Goal: Information Seeking & Learning: Learn about a topic

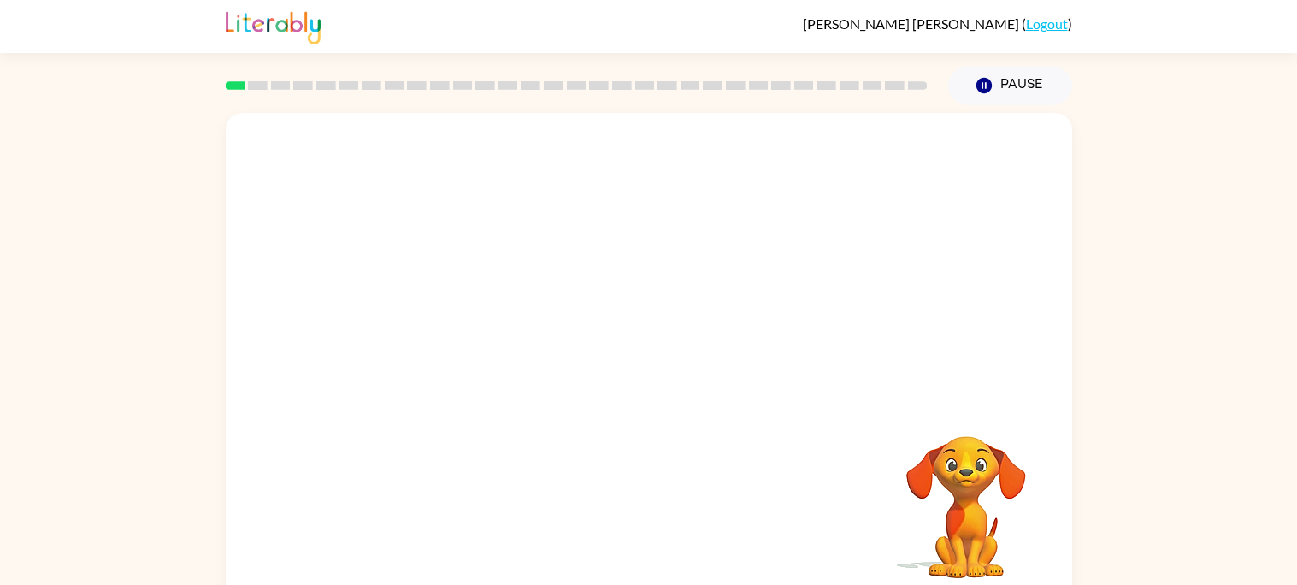
click at [614, 315] on video "Your browser must support playing .mp4 files to use Literably. Please try using…" at bounding box center [649, 256] width 847 height 287
click at [693, 356] on button "button" at bounding box center [648, 365] width 109 height 62
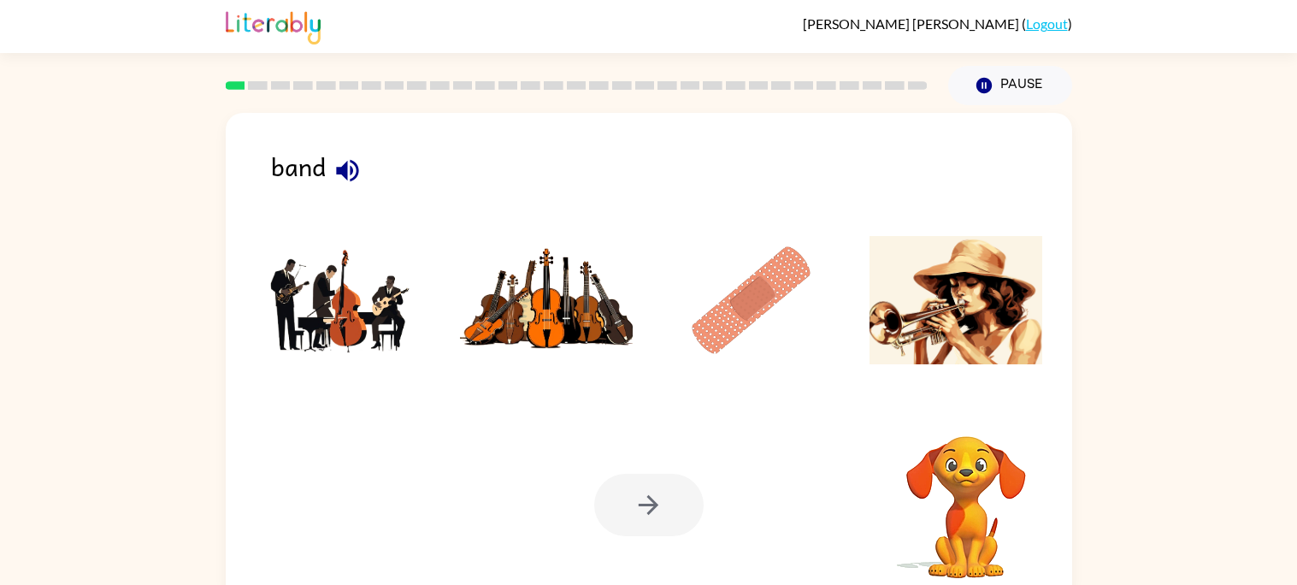
click at [693, 356] on img at bounding box center [751, 300] width 173 height 128
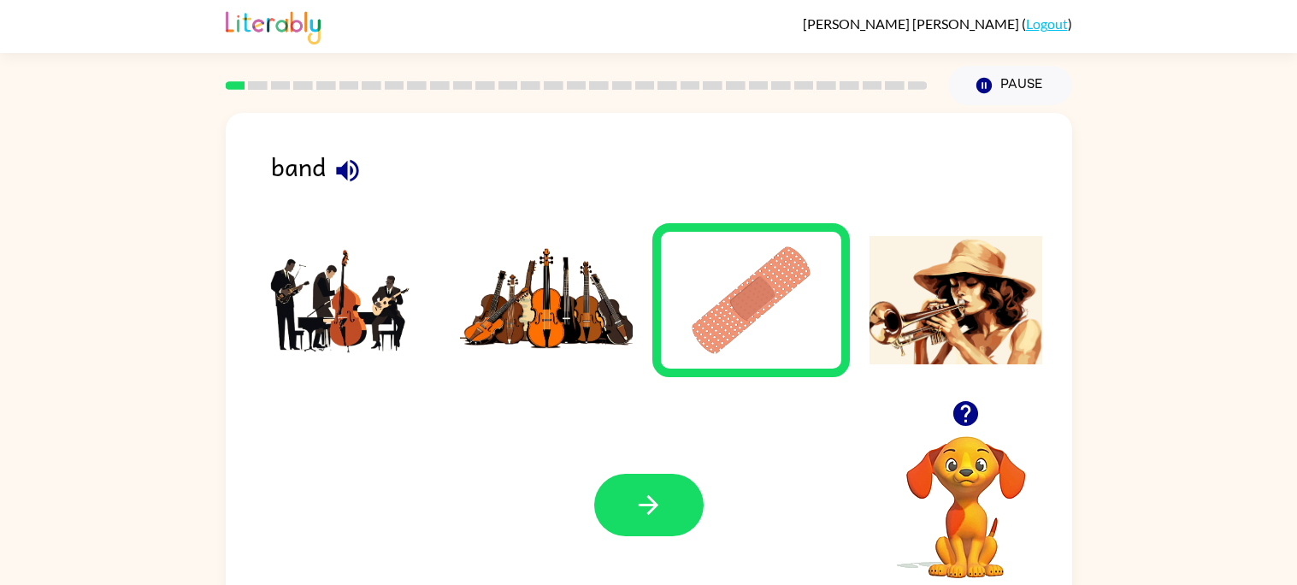
click at [688, 310] on img at bounding box center [751, 300] width 173 height 128
click at [645, 546] on div "Your browser must support playing .mp4 files to use Literably. Please try using…" at bounding box center [649, 505] width 847 height 192
click at [636, 524] on button "button" at bounding box center [648, 505] width 109 height 62
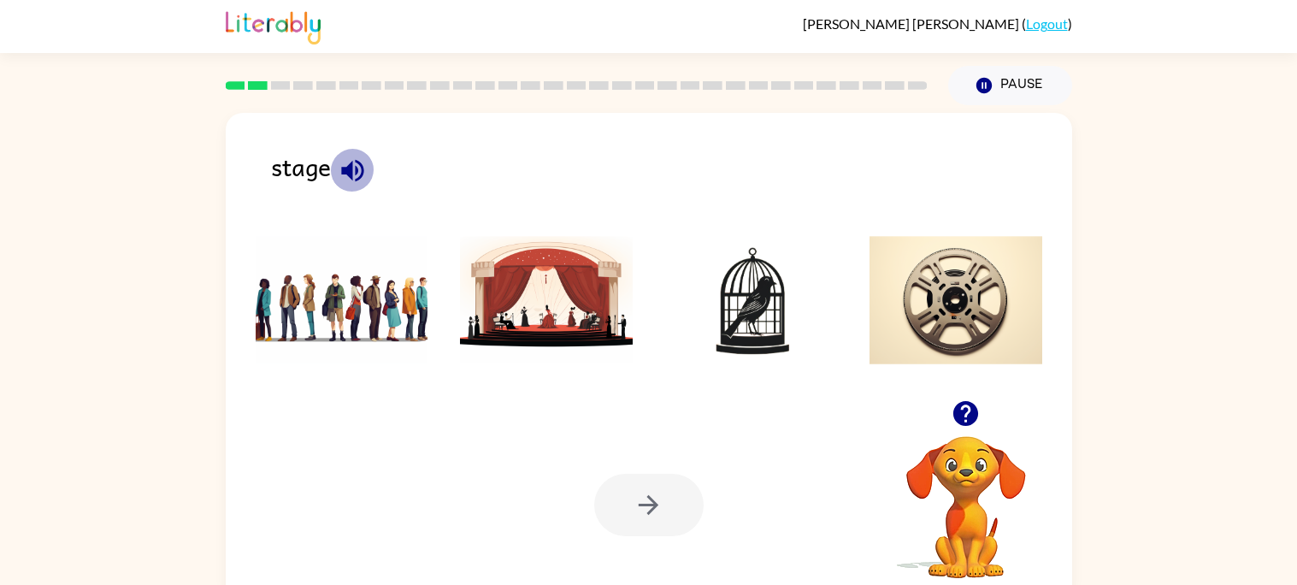
click at [356, 160] on icon "button" at bounding box center [352, 170] width 22 height 22
click at [541, 293] on img at bounding box center [546, 300] width 173 height 128
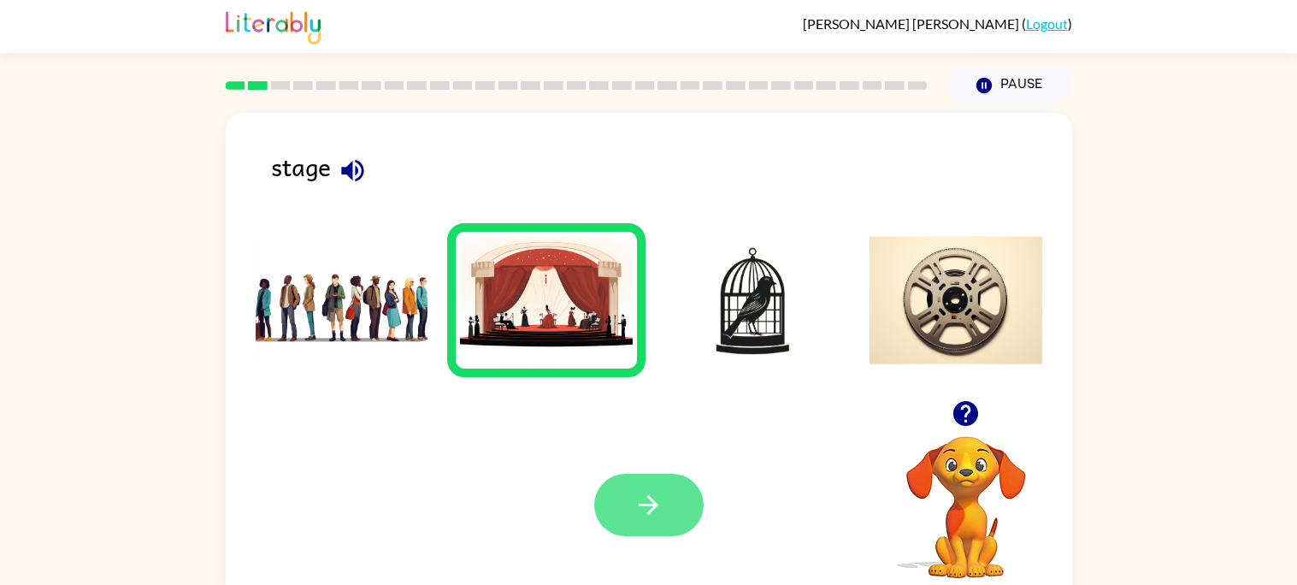
click at [622, 509] on button "button" at bounding box center [648, 505] width 109 height 62
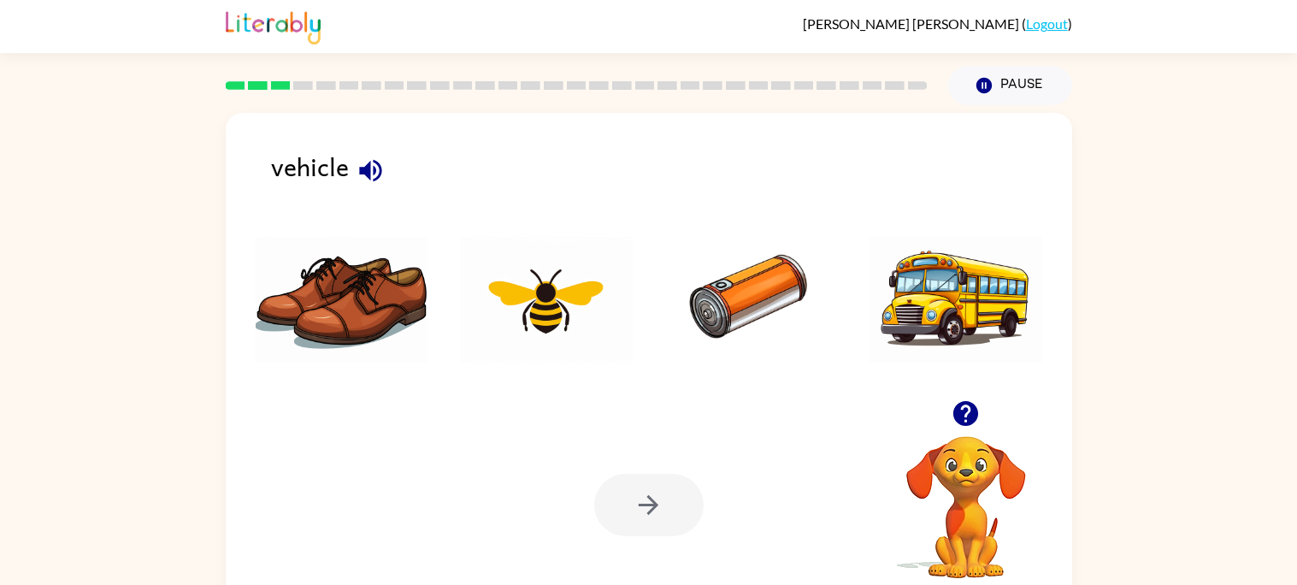
click at [373, 165] on icon "button" at bounding box center [371, 171] width 30 height 30
click at [367, 168] on icon "button" at bounding box center [370, 170] width 22 height 22
click at [550, 325] on img at bounding box center [546, 300] width 173 height 128
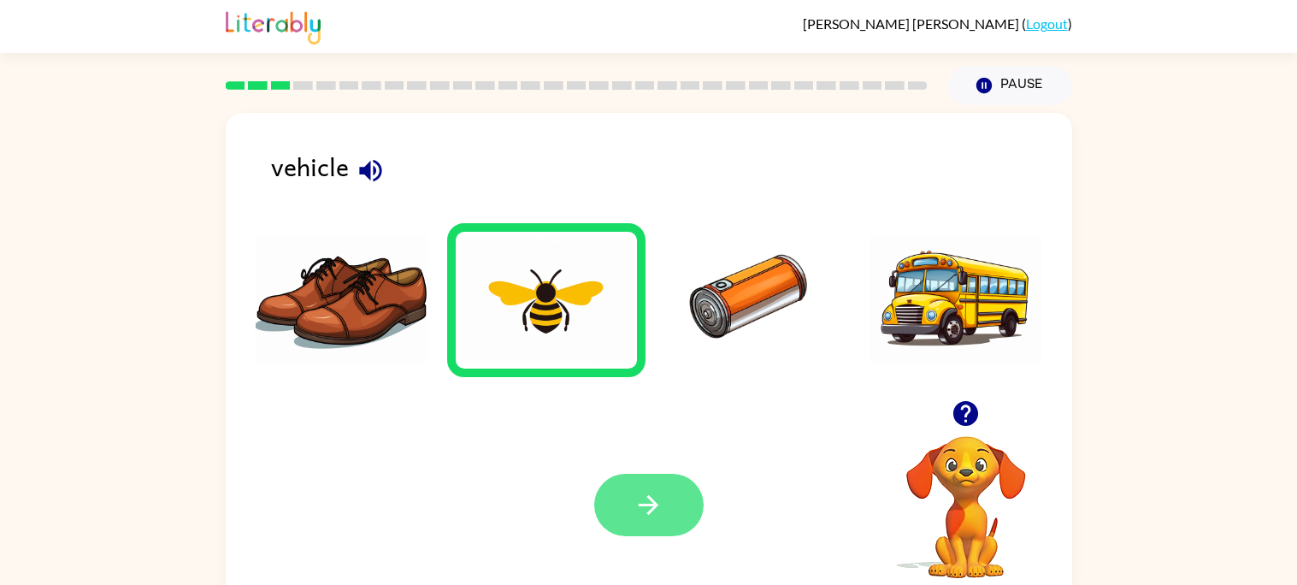
click at [621, 476] on button "button" at bounding box center [648, 505] width 109 height 62
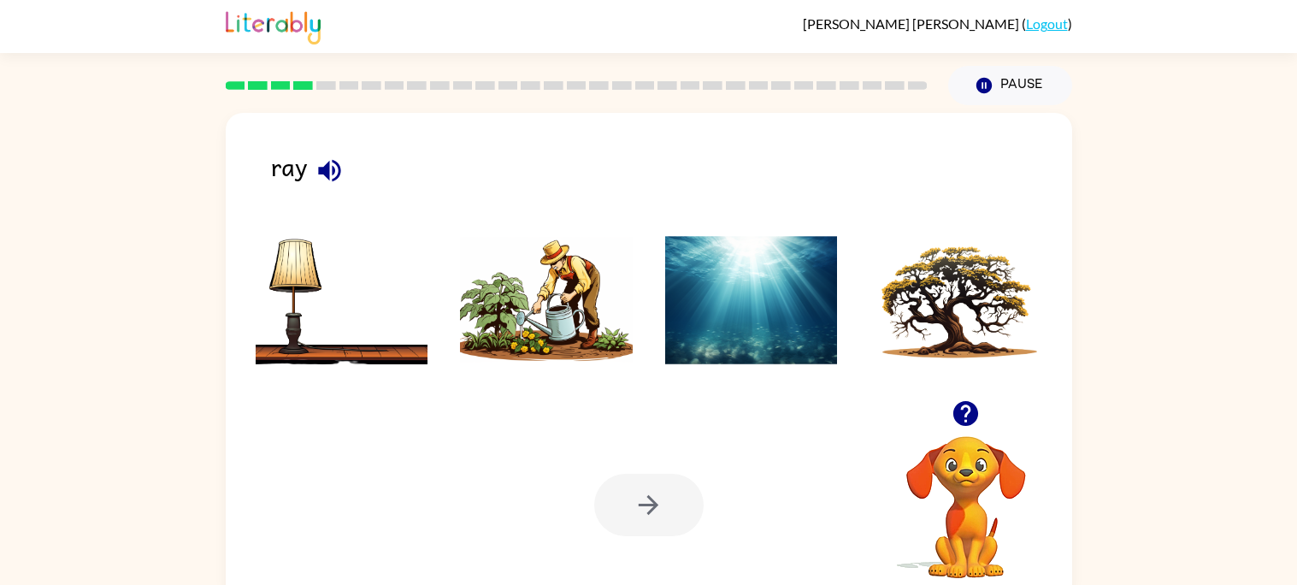
click at [311, 173] on button "button" at bounding box center [330, 171] width 44 height 44
click at [612, 335] on img at bounding box center [546, 300] width 173 height 128
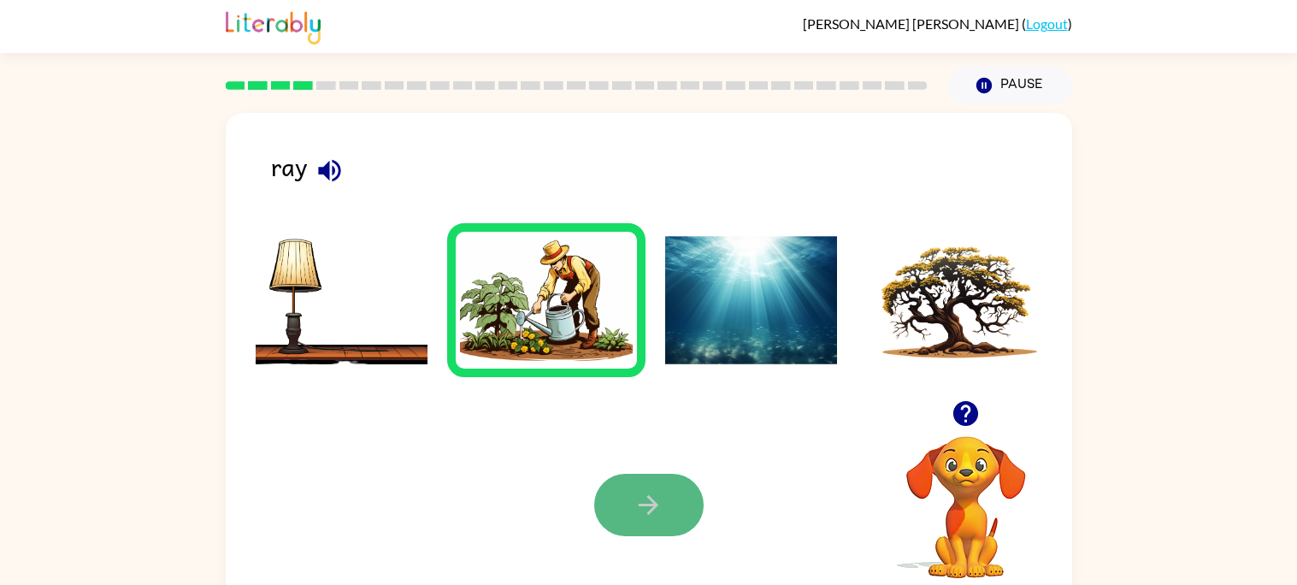
click at [640, 503] on icon "button" at bounding box center [649, 505] width 30 height 30
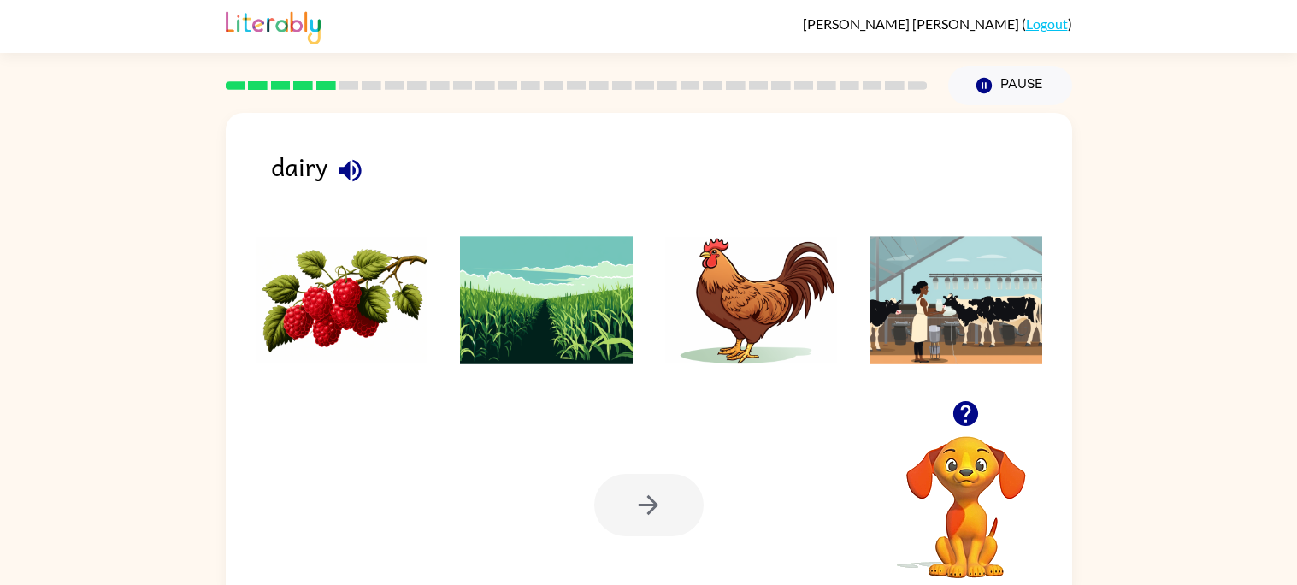
click at [343, 171] on icon "button" at bounding box center [350, 170] width 22 height 22
click at [478, 294] on img at bounding box center [546, 300] width 173 height 128
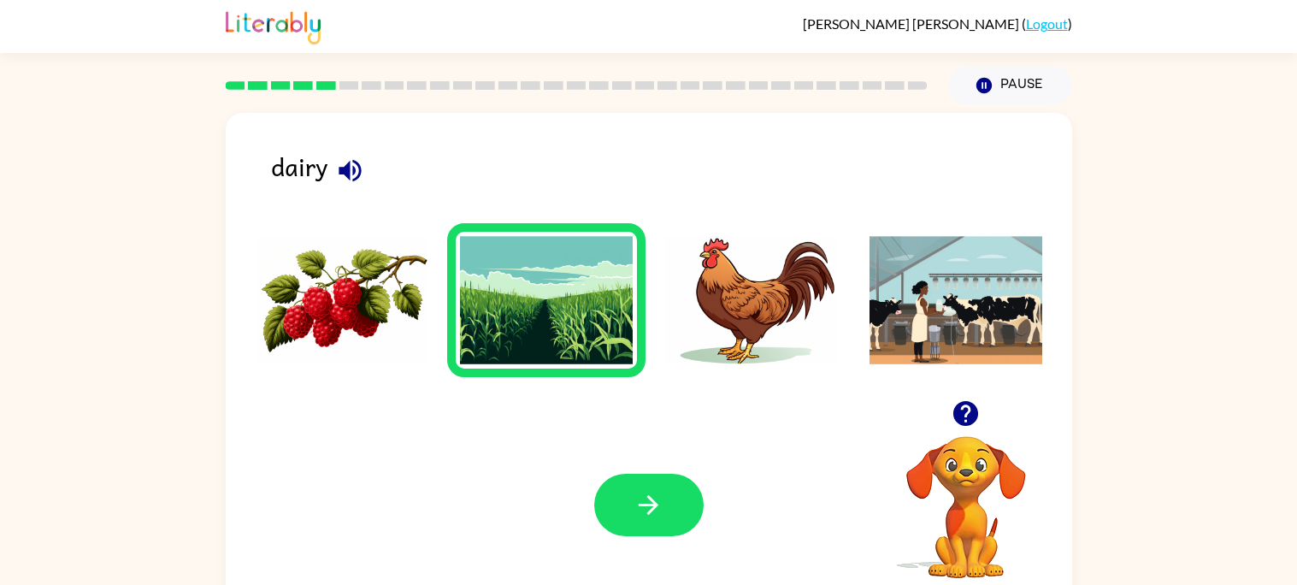
click at [705, 500] on div "Your browser must support playing .mp4 files to use Literably. Please try using…" at bounding box center [649, 505] width 847 height 192
click at [663, 516] on icon "button" at bounding box center [649, 505] width 30 height 30
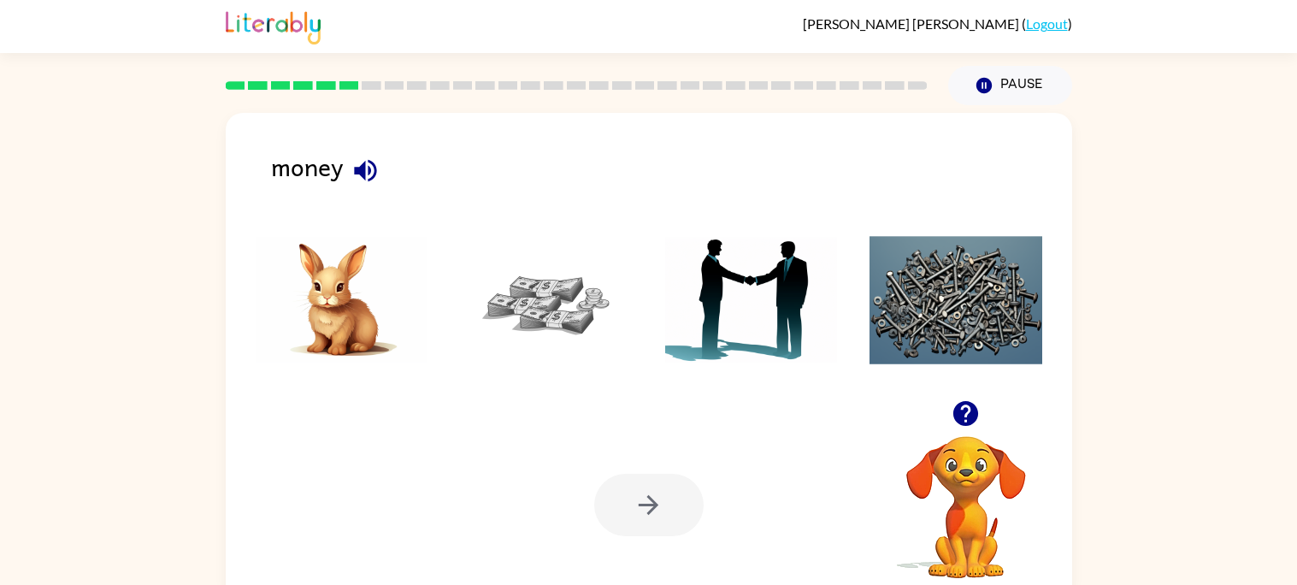
click at [517, 300] on img at bounding box center [546, 300] width 173 height 128
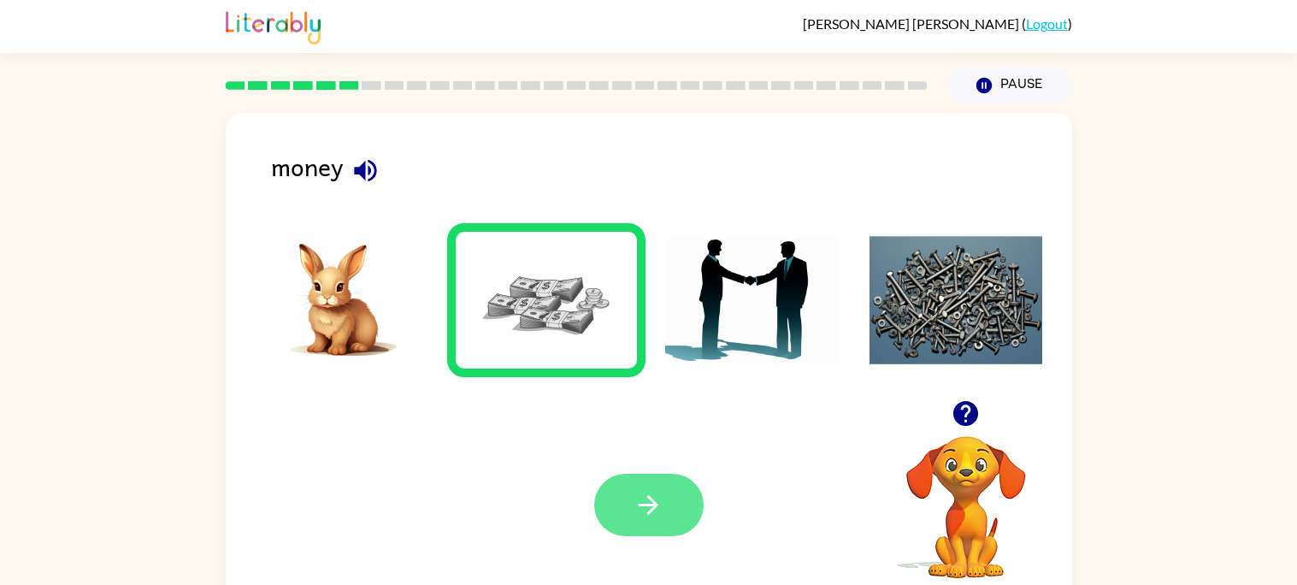
click at [677, 475] on button "button" at bounding box center [648, 505] width 109 height 62
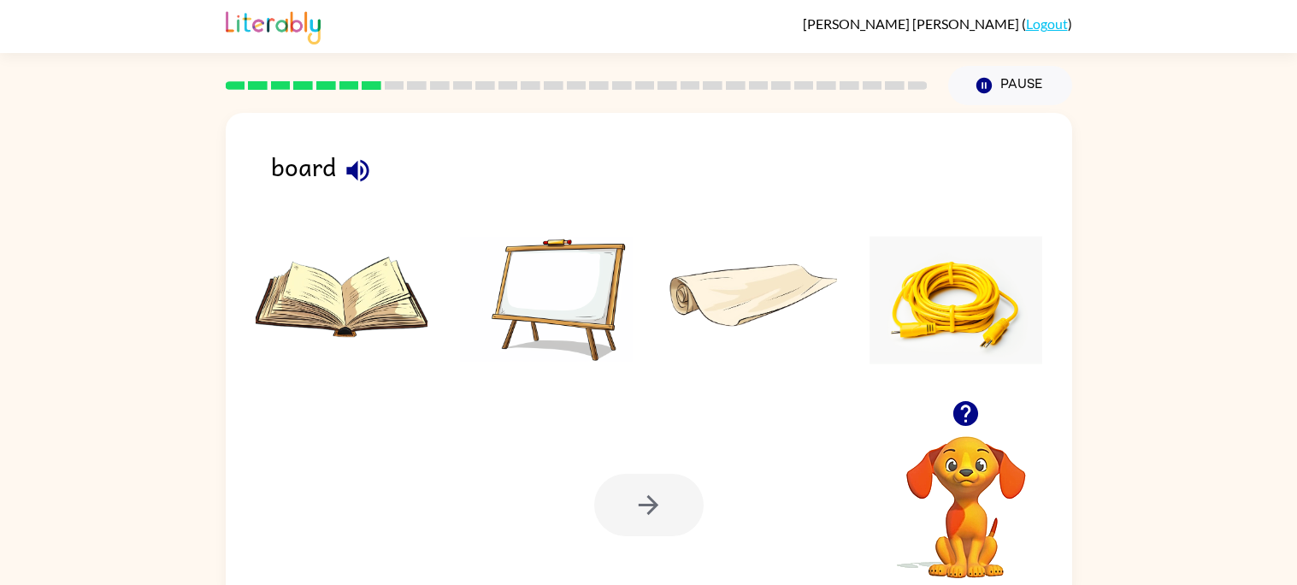
click at [284, 299] on img at bounding box center [342, 300] width 173 height 128
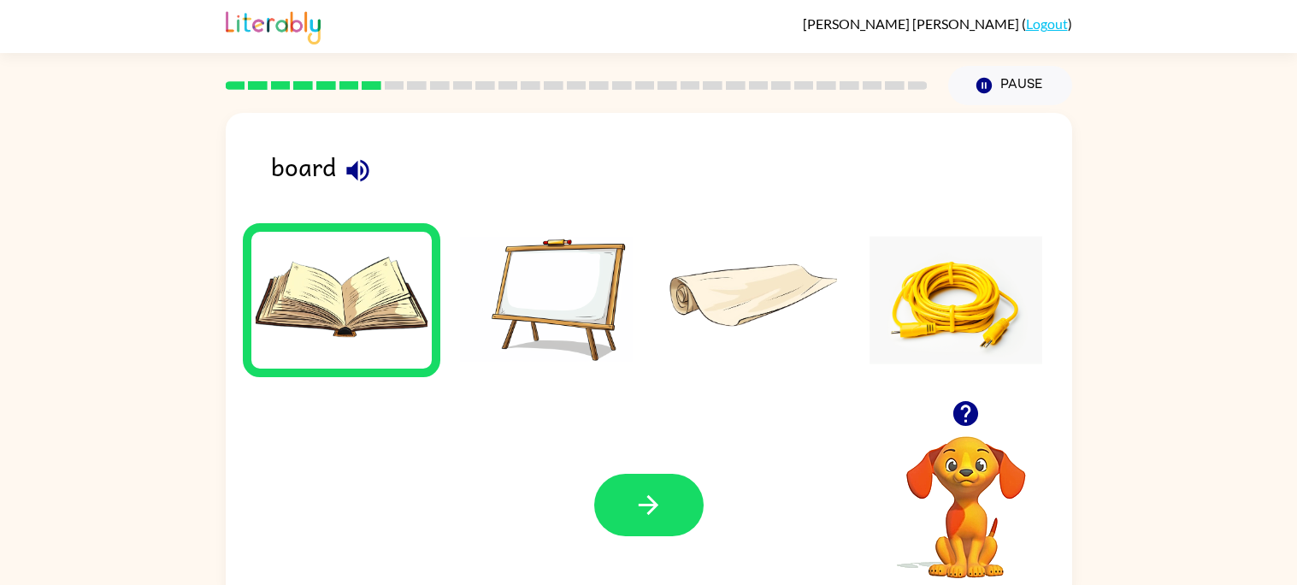
click at [590, 278] on img at bounding box center [546, 300] width 173 height 128
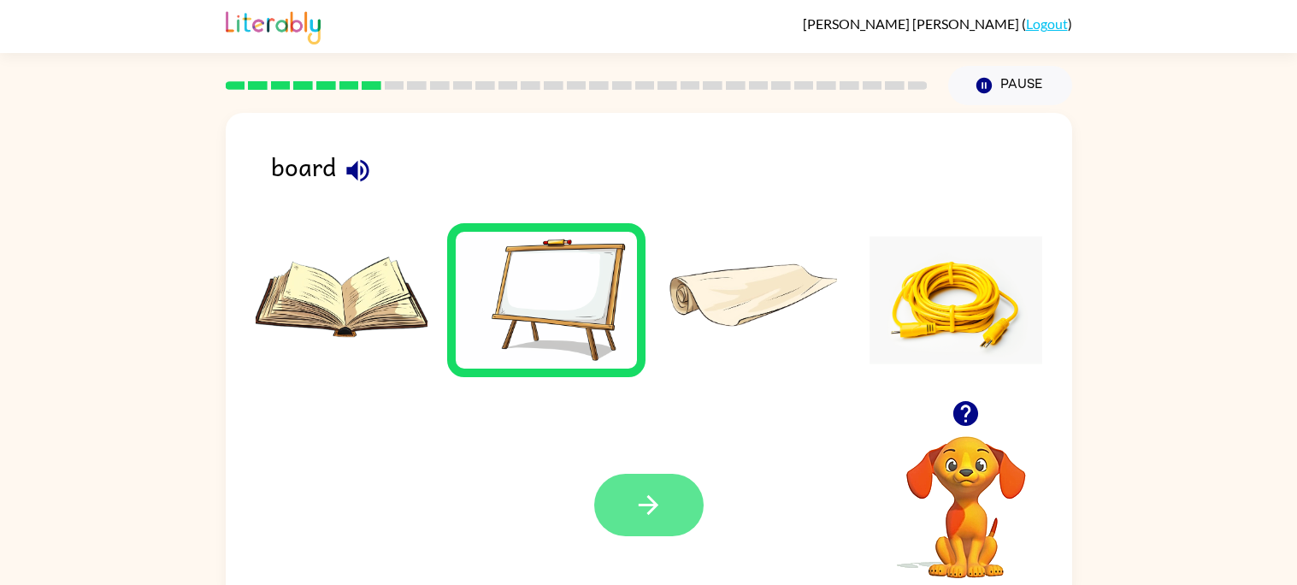
click at [653, 501] on icon "button" at bounding box center [649, 505] width 20 height 20
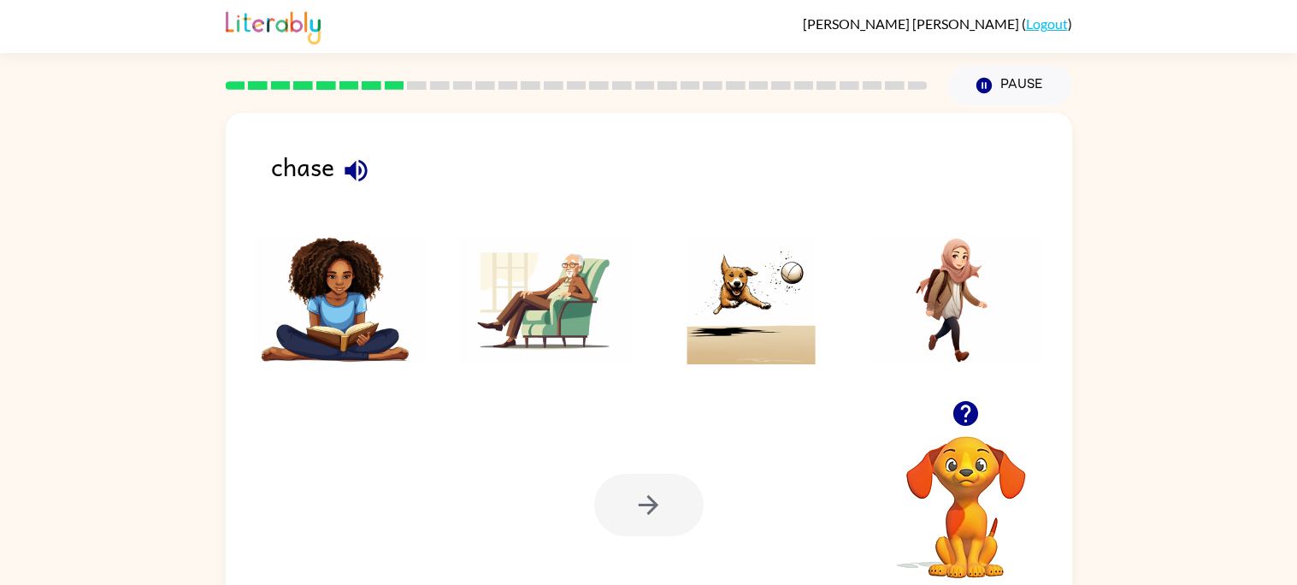
click at [364, 183] on icon "button" at bounding box center [356, 171] width 30 height 30
click at [720, 318] on img at bounding box center [751, 300] width 173 height 128
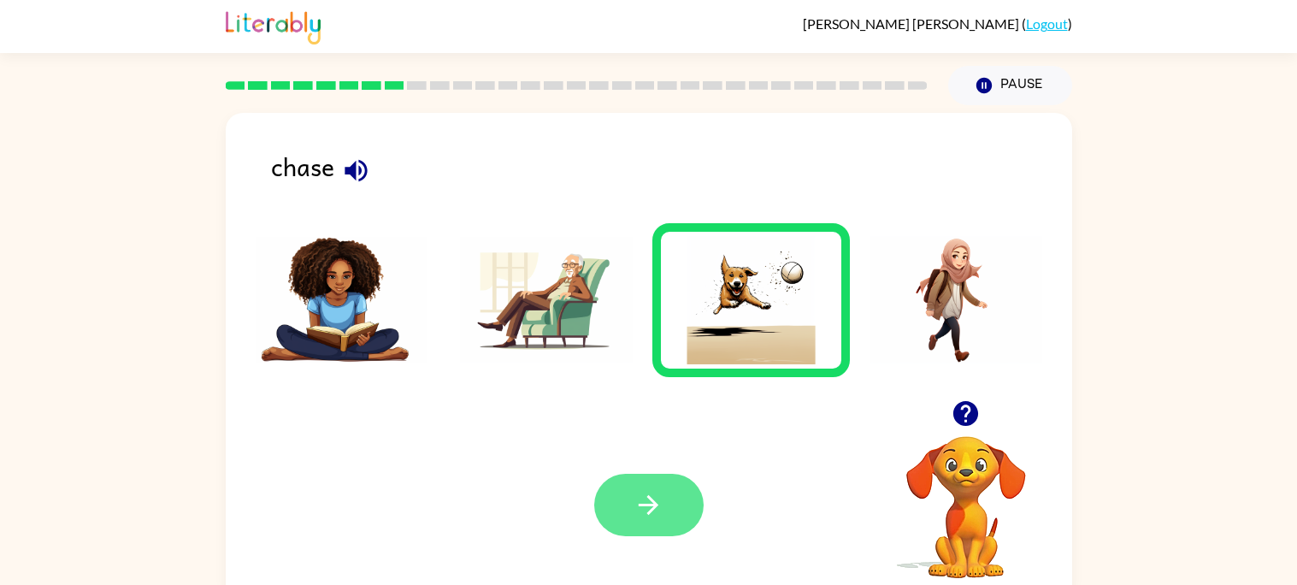
click at [667, 488] on button "button" at bounding box center [648, 505] width 109 height 62
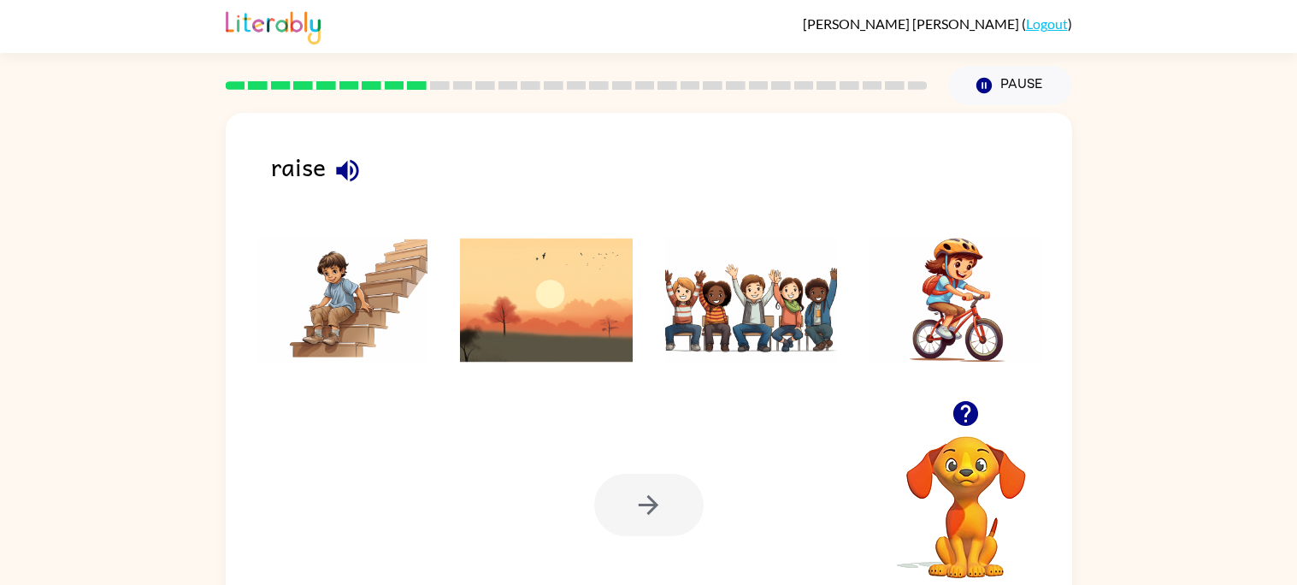
click at [346, 168] on icon "button" at bounding box center [347, 170] width 22 height 22
click at [495, 319] on img at bounding box center [546, 300] width 173 height 128
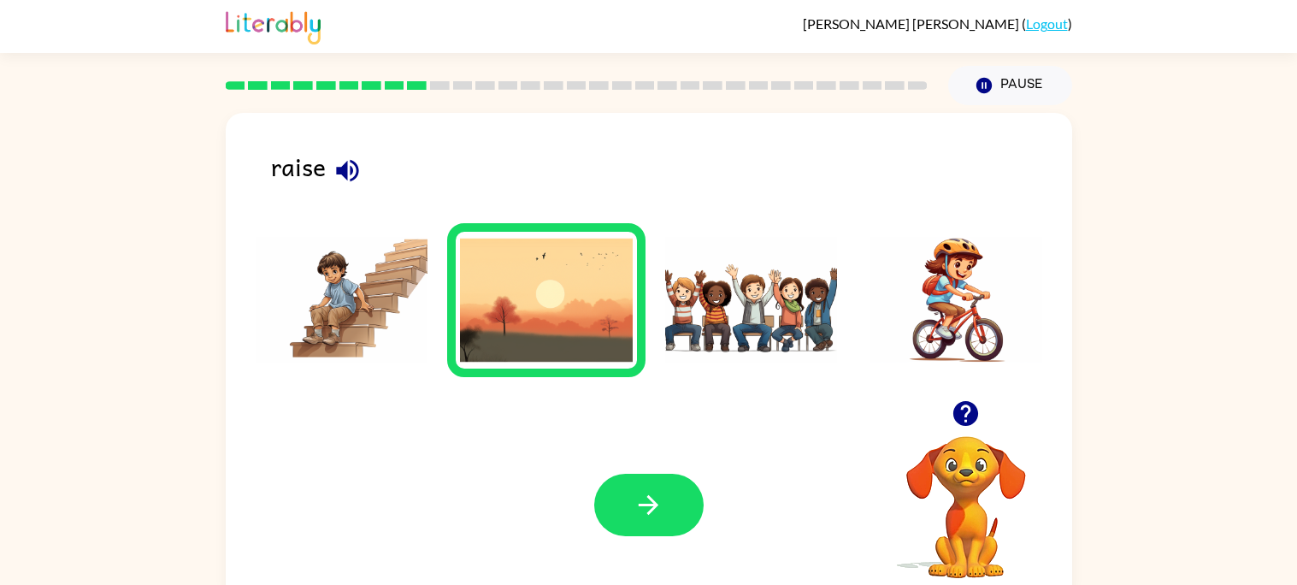
click at [651, 538] on div "Your browser must support playing .mp4 files to use Literably. Please try using…" at bounding box center [649, 505] width 847 height 192
click at [659, 447] on div "Your browser must support playing .mp4 files to use Literably. Please try using…" at bounding box center [649, 505] width 847 height 192
click at [653, 510] on icon "button" at bounding box center [649, 505] width 20 height 20
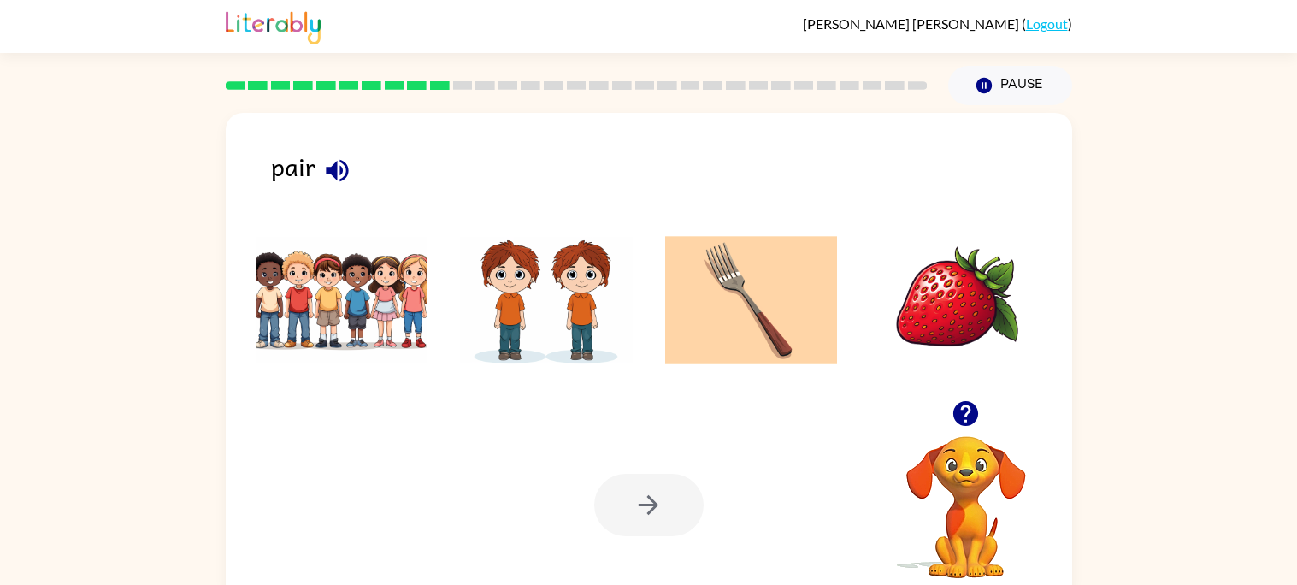
click at [641, 501] on div at bounding box center [648, 505] width 109 height 62
click at [328, 180] on icon "button" at bounding box center [337, 171] width 30 height 30
click at [617, 348] on img at bounding box center [546, 300] width 173 height 128
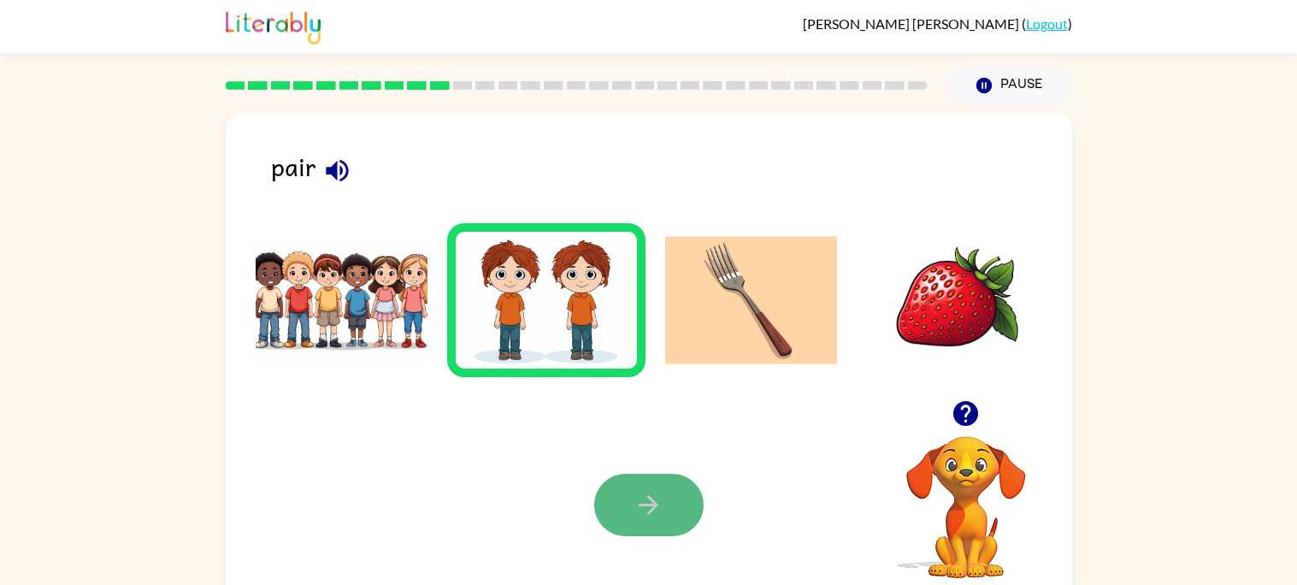
click at [668, 522] on button "button" at bounding box center [648, 505] width 109 height 62
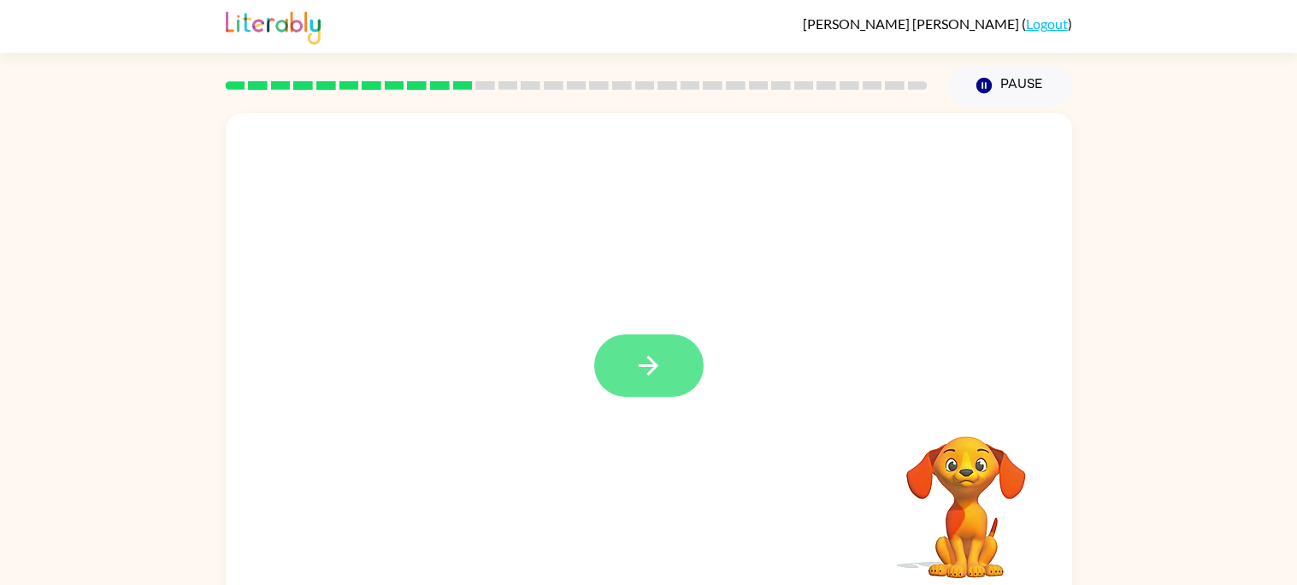
click at [628, 351] on button "button" at bounding box center [648, 365] width 109 height 62
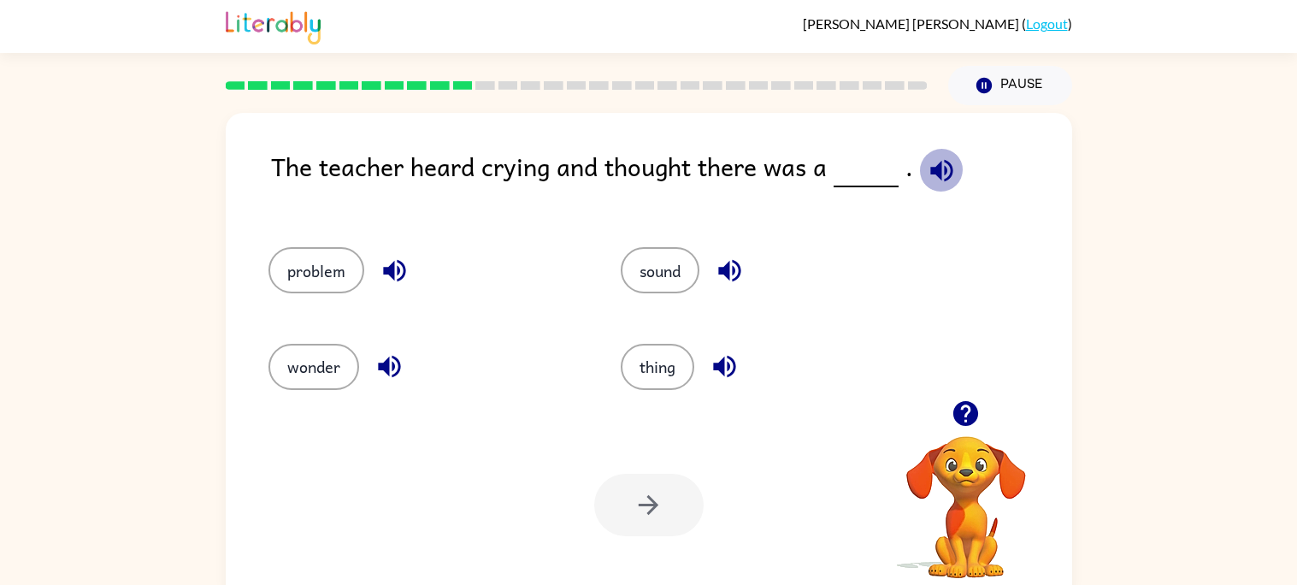
click at [927, 161] on icon "button" at bounding box center [942, 171] width 30 height 30
click at [399, 265] on icon "button" at bounding box center [394, 271] width 22 height 22
click at [398, 357] on icon "button" at bounding box center [390, 367] width 30 height 30
click at [736, 261] on icon "button" at bounding box center [730, 271] width 30 height 30
click at [734, 382] on button "button" at bounding box center [725, 367] width 44 height 44
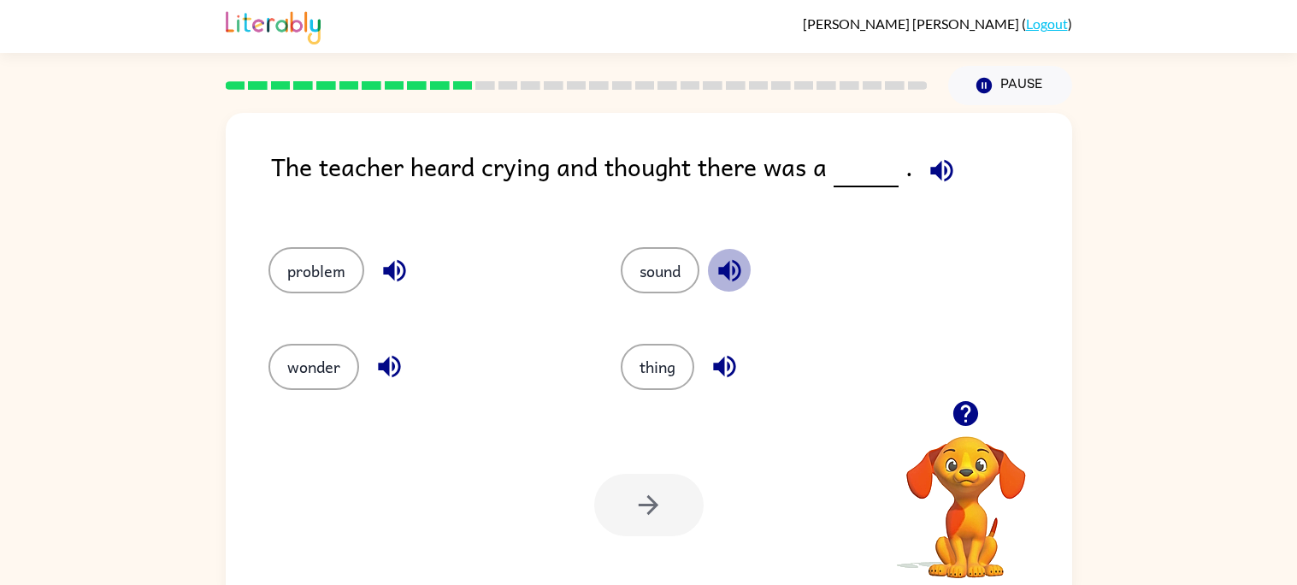
click at [724, 275] on icon "button" at bounding box center [729, 271] width 22 height 22
click at [704, 348] on div "thing" at bounding box center [777, 367] width 313 height 46
click at [717, 366] on icon "button" at bounding box center [724, 367] width 22 height 22
click at [393, 261] on icon "button" at bounding box center [395, 271] width 30 height 30
click at [386, 369] on icon "button" at bounding box center [389, 367] width 22 height 22
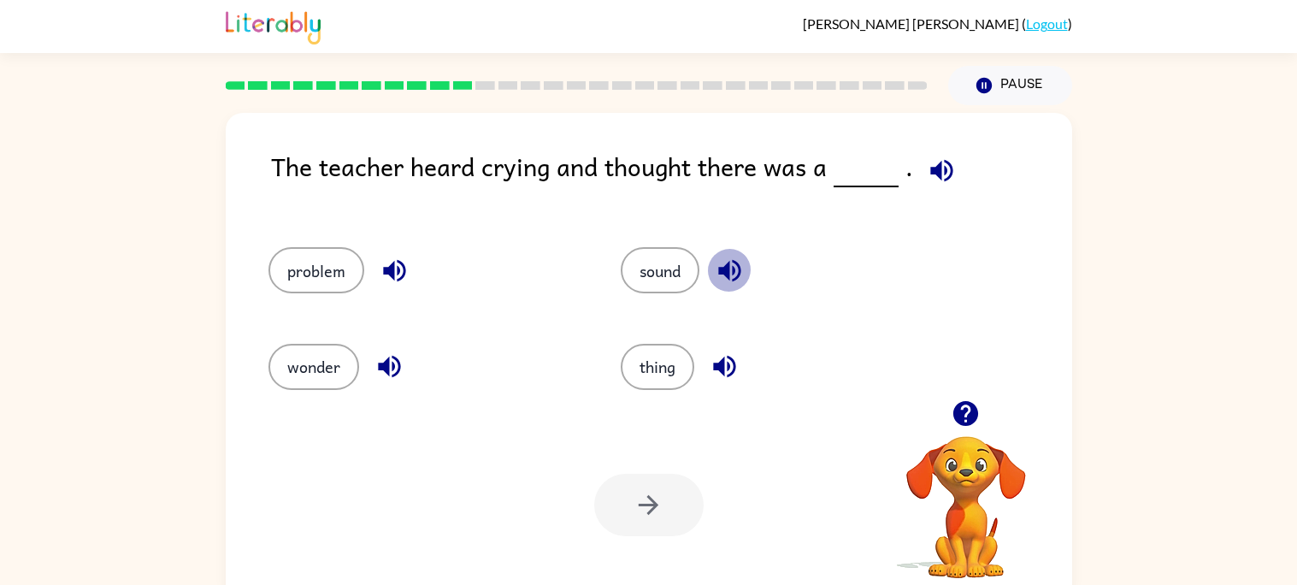
click at [724, 273] on icon "button" at bounding box center [729, 271] width 22 height 22
click at [710, 367] on icon "button" at bounding box center [725, 367] width 30 height 30
click at [375, 368] on icon "button" at bounding box center [390, 367] width 30 height 30
click at [386, 287] on button "button" at bounding box center [395, 271] width 44 height 44
click at [304, 282] on button "problem" at bounding box center [317, 270] width 96 height 46
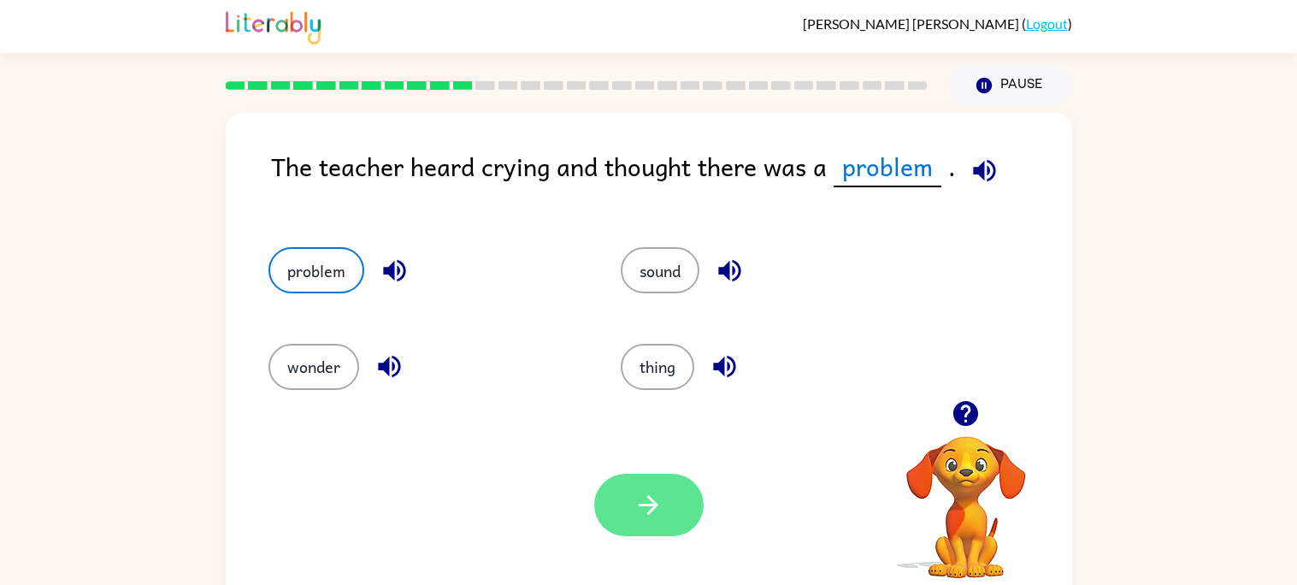
click at [596, 512] on button "button" at bounding box center [648, 505] width 109 height 62
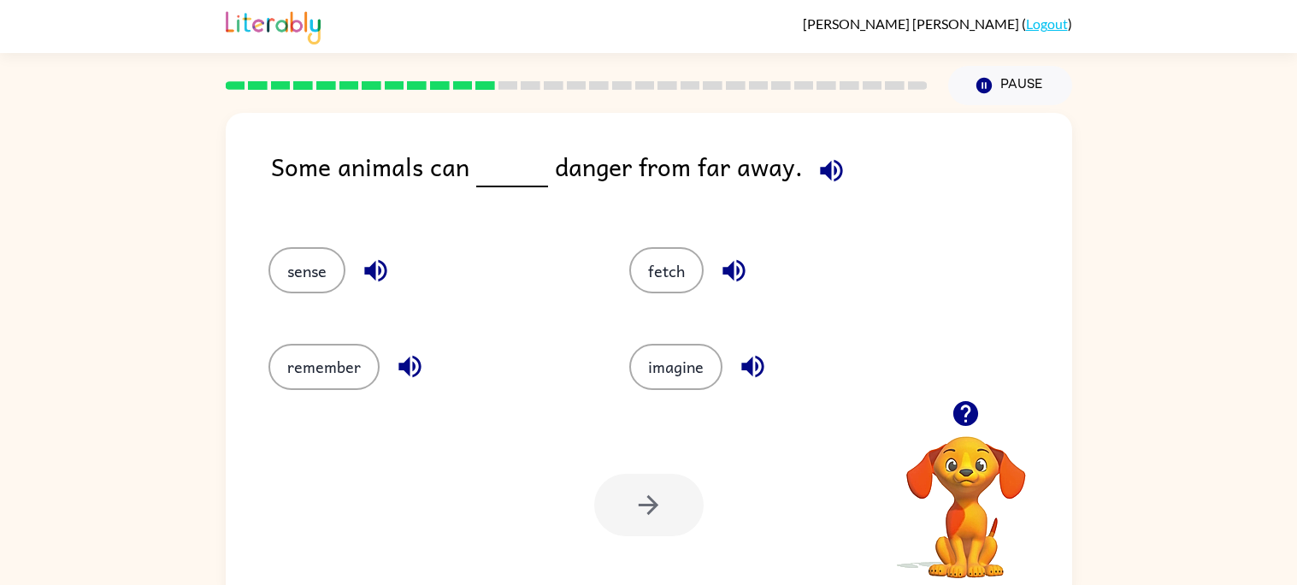
click at [828, 174] on icon "button" at bounding box center [832, 171] width 30 height 30
click at [387, 269] on icon "button" at bounding box center [376, 271] width 30 height 30
click at [400, 379] on icon "button" at bounding box center [410, 367] width 30 height 30
click at [719, 277] on icon "button" at bounding box center [734, 271] width 30 height 30
click at [751, 369] on icon "button" at bounding box center [753, 367] width 22 height 22
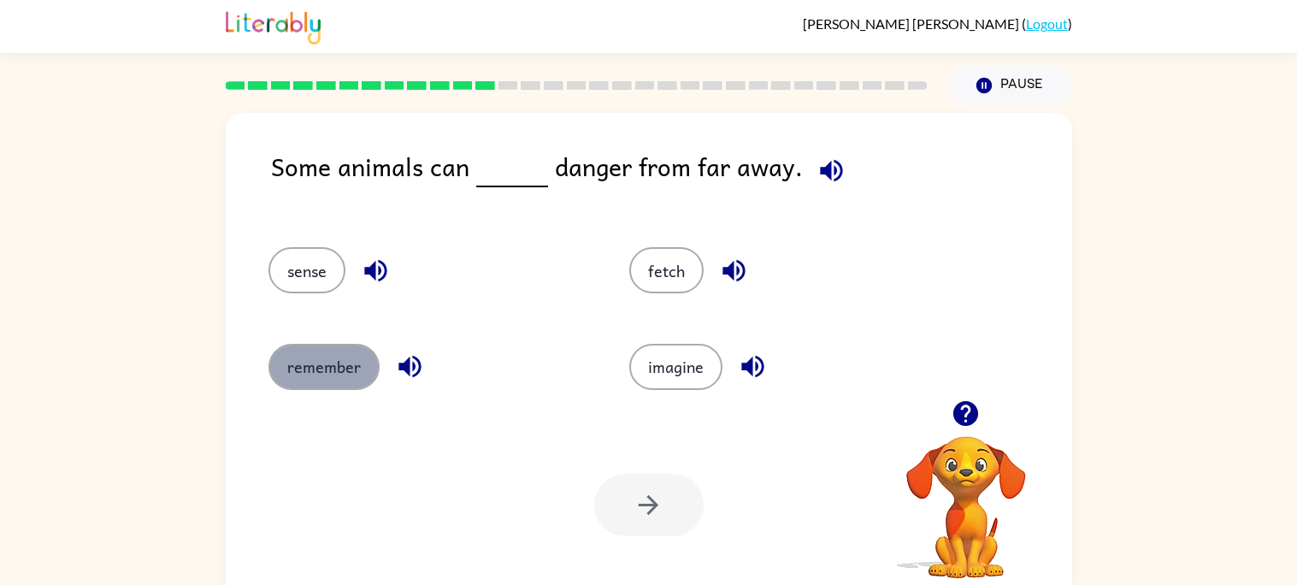
click at [300, 368] on button "remember" at bounding box center [324, 367] width 111 height 46
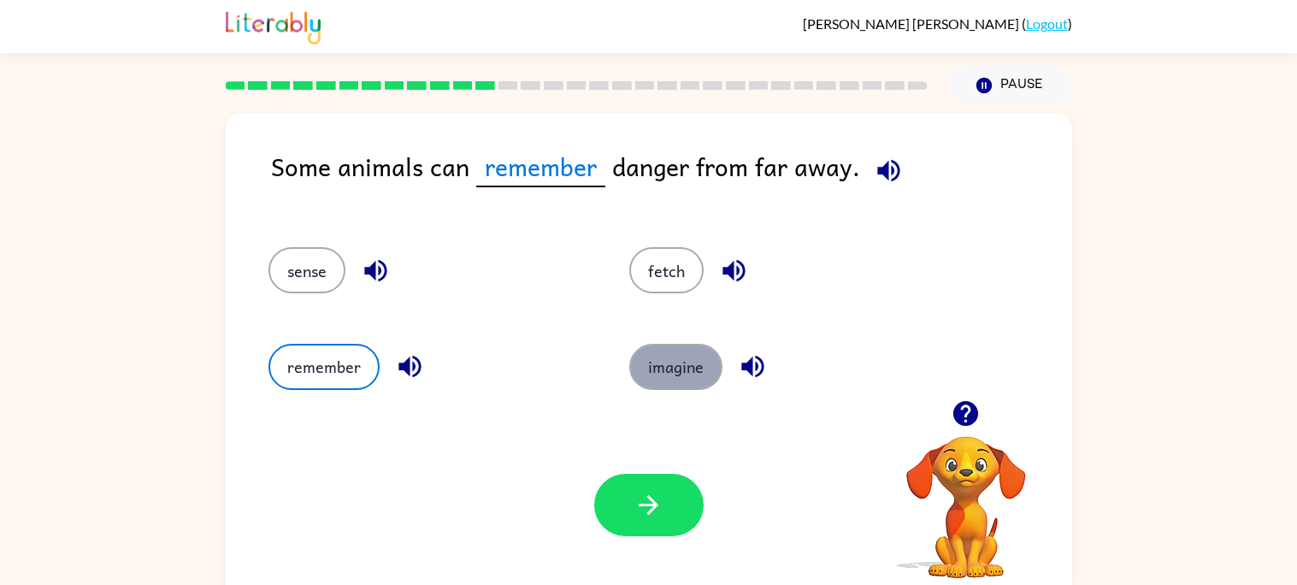
click at [673, 355] on button "imagine" at bounding box center [675, 367] width 93 height 46
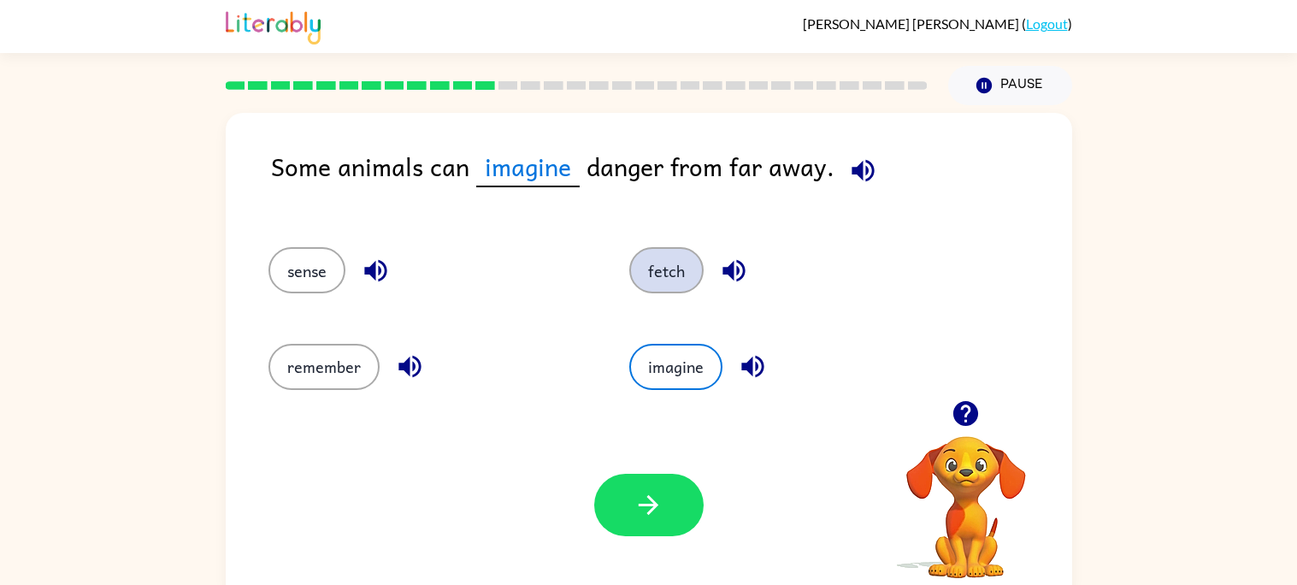
click at [653, 286] on button "fetch" at bounding box center [666, 270] width 74 height 46
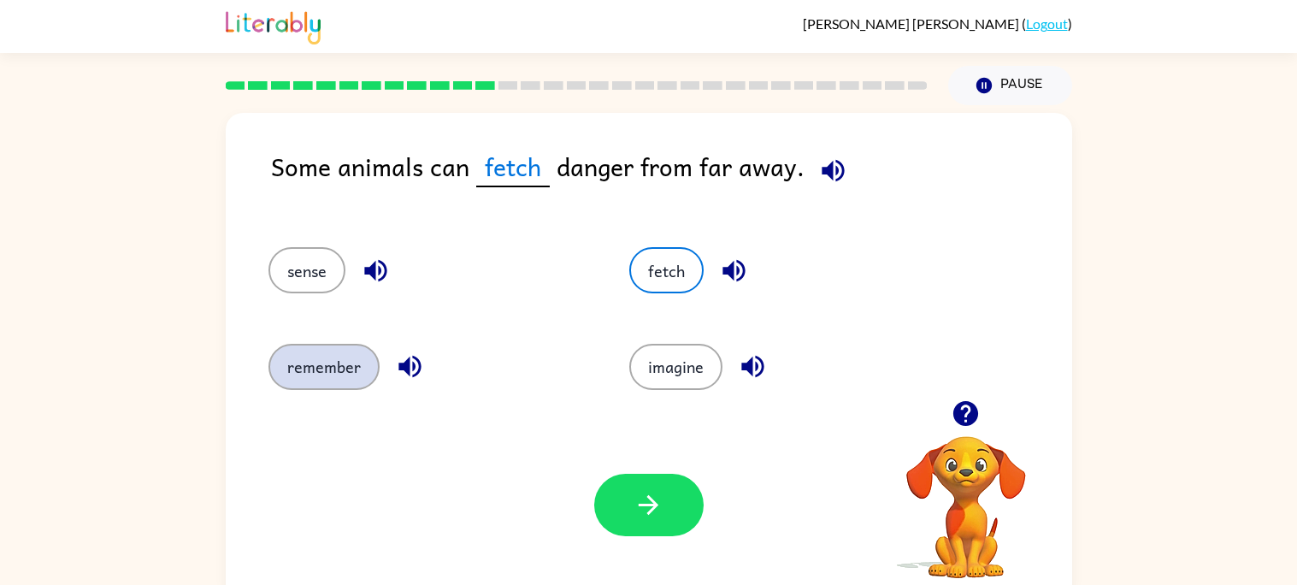
click at [364, 373] on button "remember" at bounding box center [324, 367] width 111 height 46
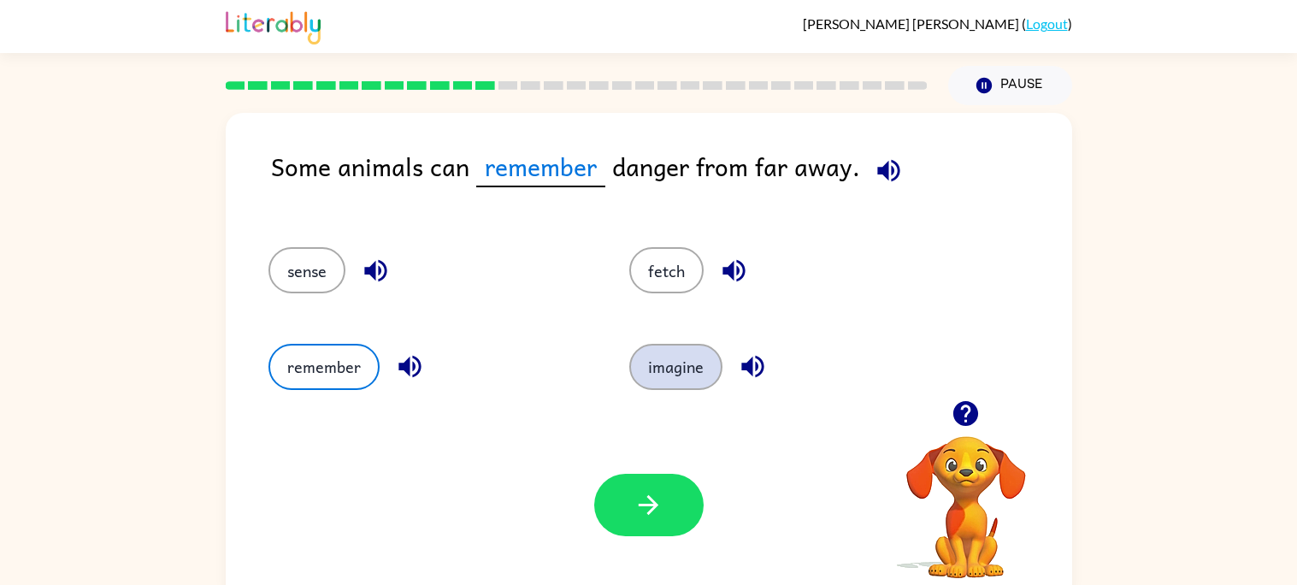
click at [680, 366] on button "imagine" at bounding box center [675, 367] width 93 height 46
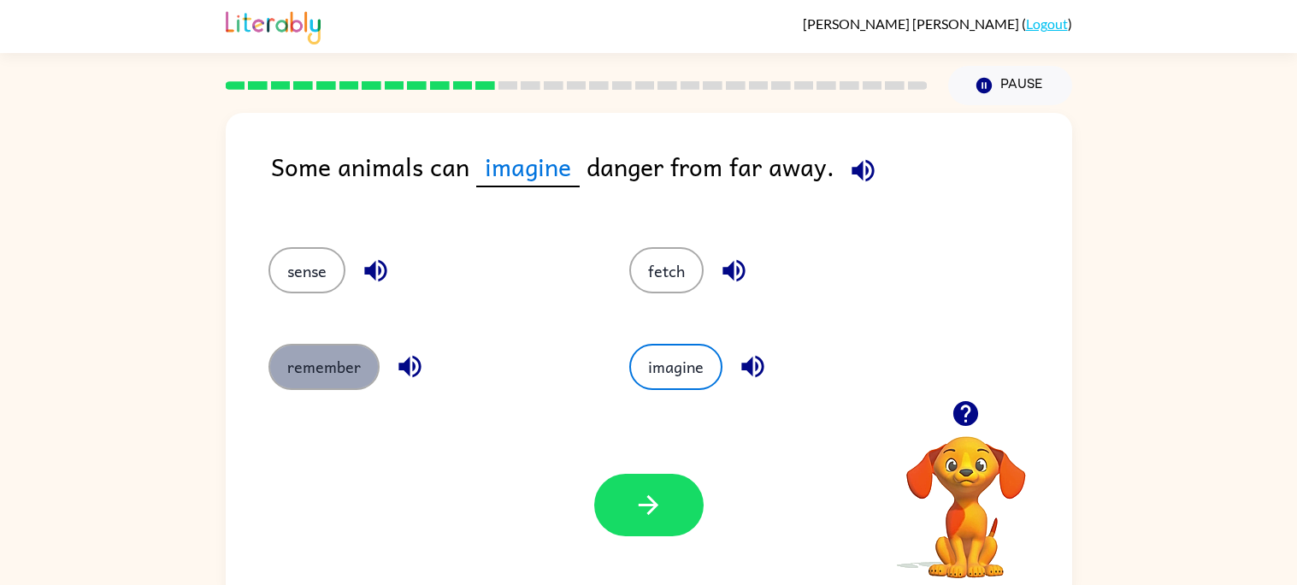
click at [286, 377] on button "remember" at bounding box center [324, 367] width 111 height 46
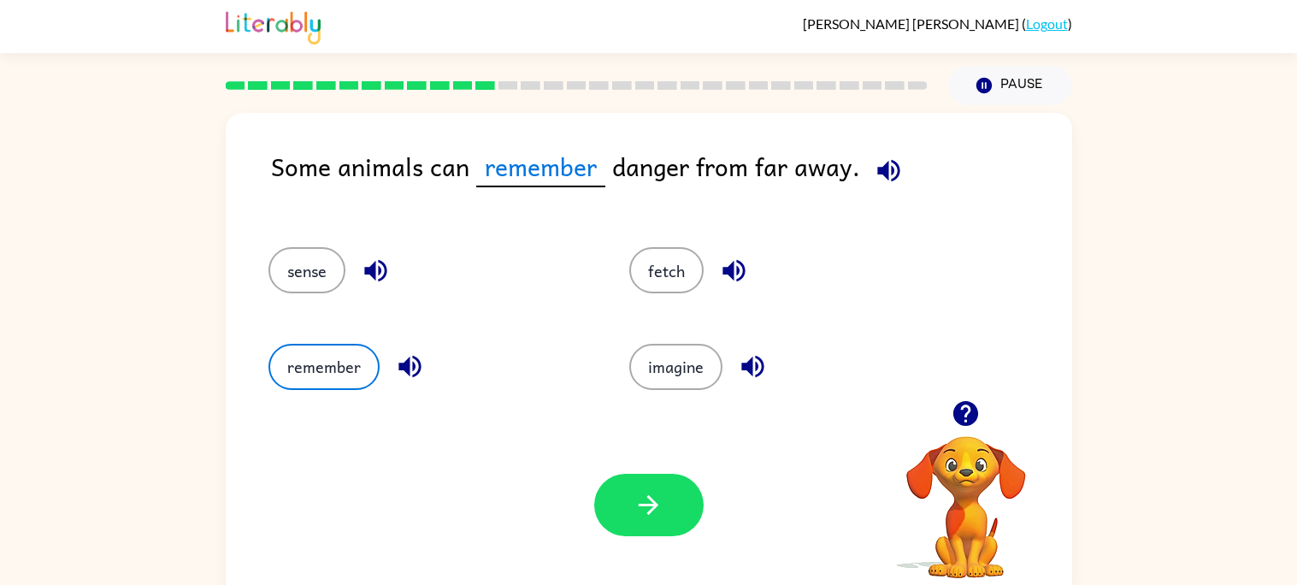
click at [589, 487] on div "Your browser must support playing .mp4 files to use Literably. Please try using…" at bounding box center [649, 505] width 847 height 192
click at [635, 506] on icon "button" at bounding box center [649, 505] width 30 height 30
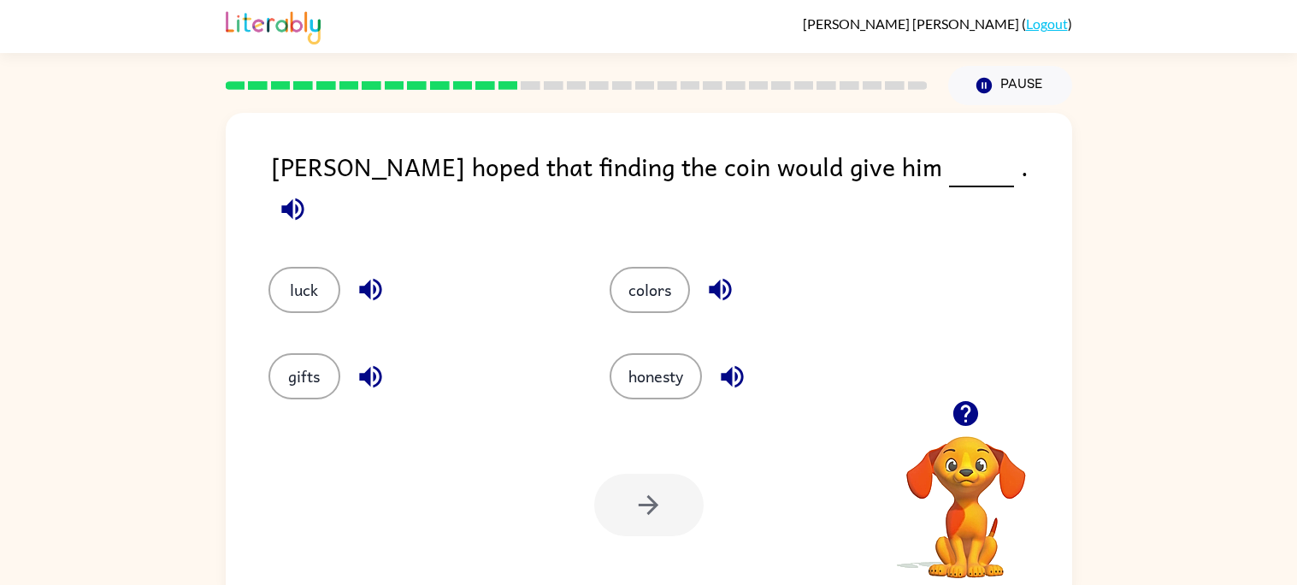
click at [308, 194] on icon "button" at bounding box center [293, 209] width 30 height 30
click at [723, 276] on icon "button" at bounding box center [721, 290] width 30 height 30
click at [730, 377] on icon "button" at bounding box center [733, 377] width 30 height 30
click at [357, 364] on icon "button" at bounding box center [371, 377] width 30 height 30
click at [376, 275] on icon "button" at bounding box center [371, 290] width 30 height 30
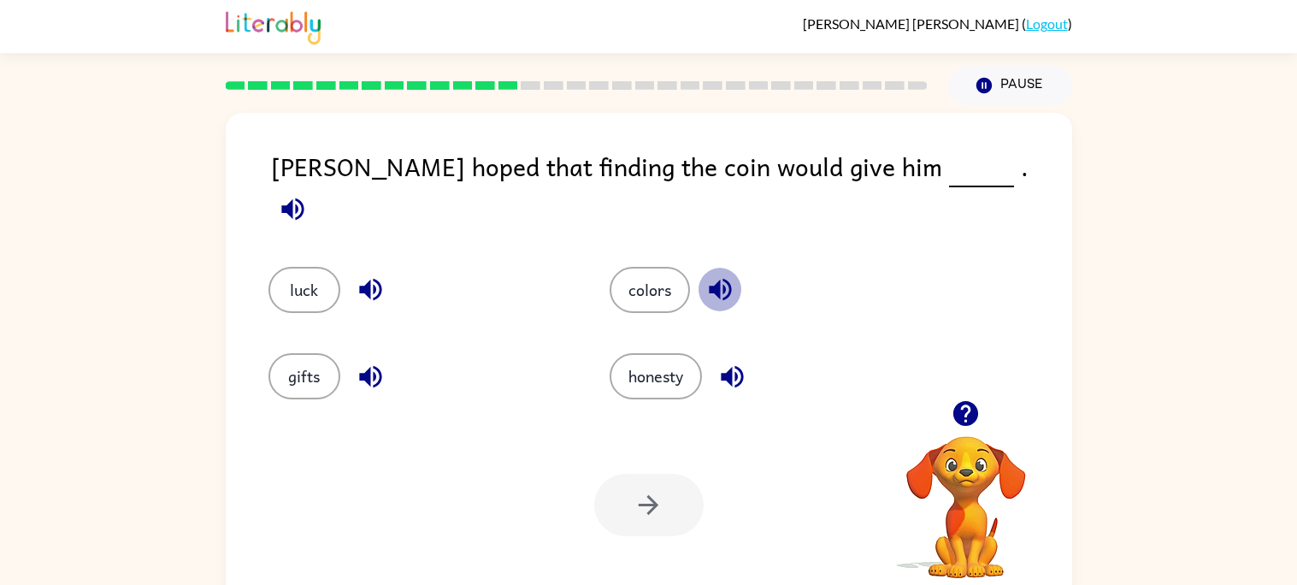
click at [709, 279] on icon "button" at bounding box center [720, 290] width 22 height 22
click at [724, 404] on div "honesty" at bounding box center [747, 364] width 341 height 86
click at [741, 362] on icon "button" at bounding box center [733, 377] width 30 height 30
click at [380, 367] on icon "button" at bounding box center [370, 376] width 22 height 22
click at [290, 375] on button "gifts" at bounding box center [305, 376] width 72 height 46
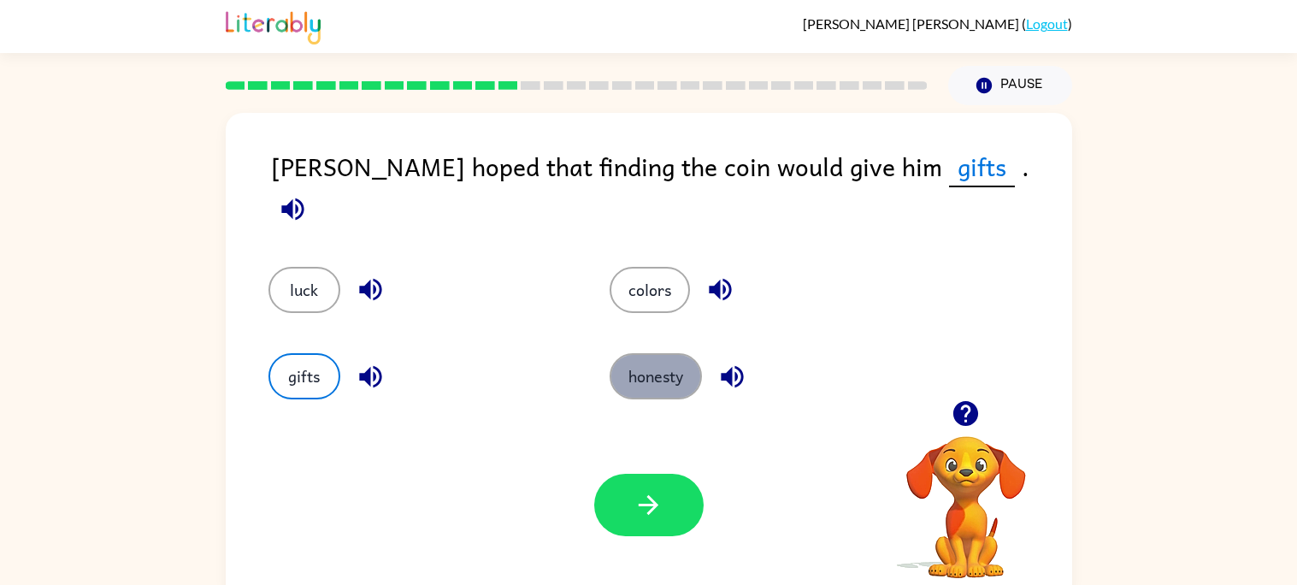
click at [689, 362] on button "honesty" at bounding box center [656, 376] width 92 height 46
click at [315, 191] on button "button" at bounding box center [293, 209] width 44 height 44
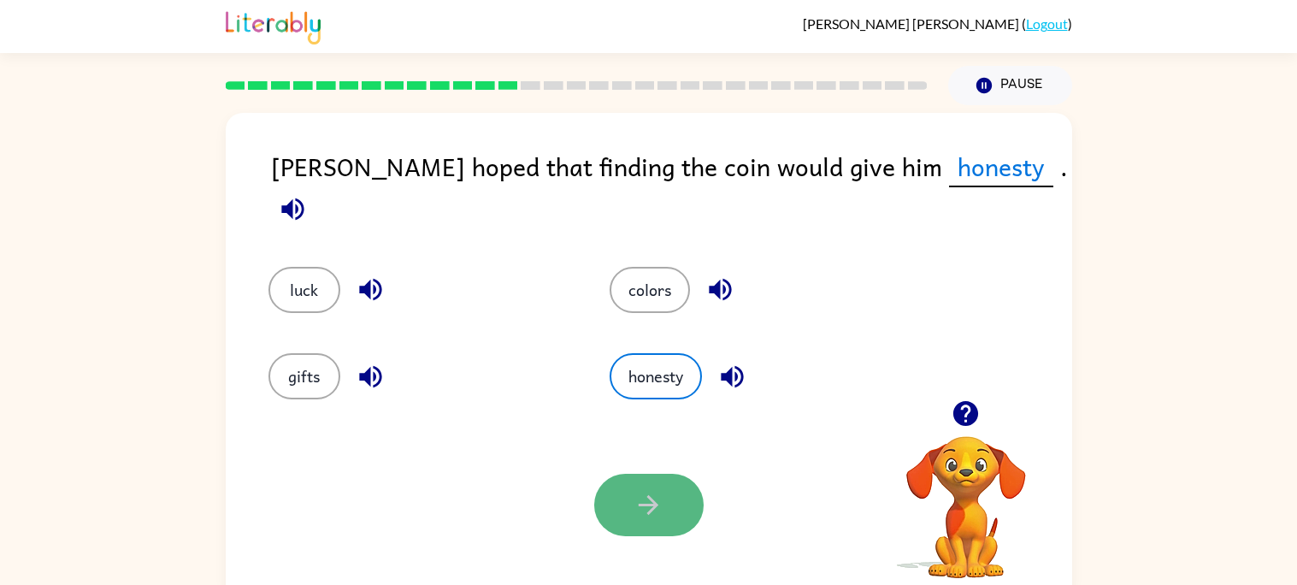
click at [661, 518] on icon "button" at bounding box center [649, 505] width 30 height 30
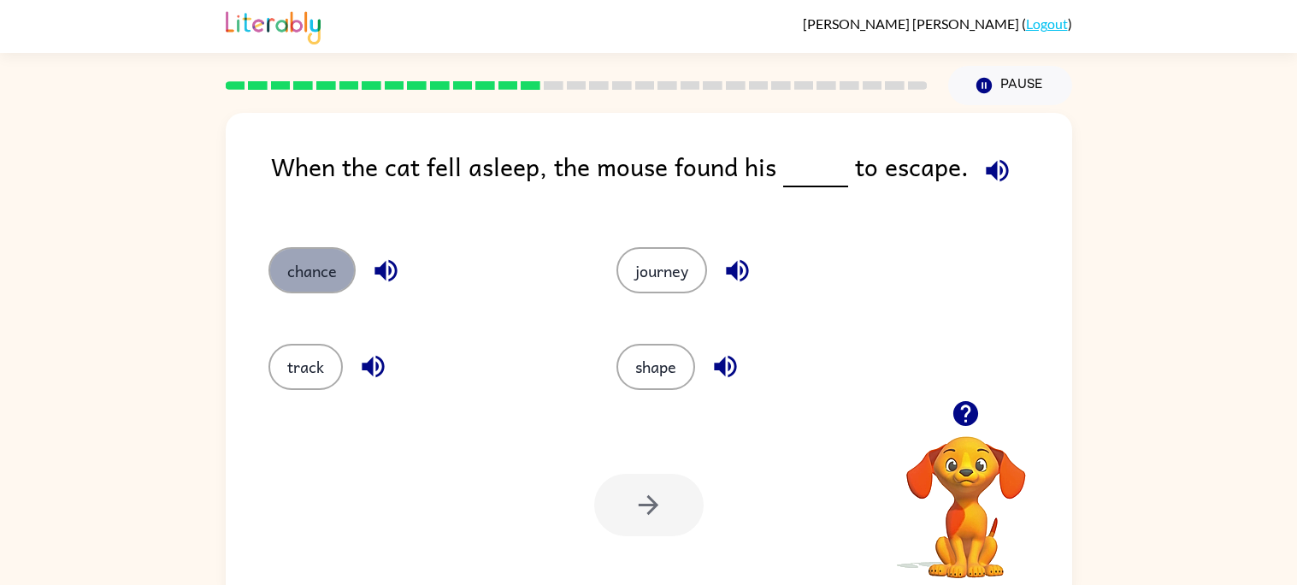
click at [319, 284] on button "chance" at bounding box center [312, 270] width 87 height 46
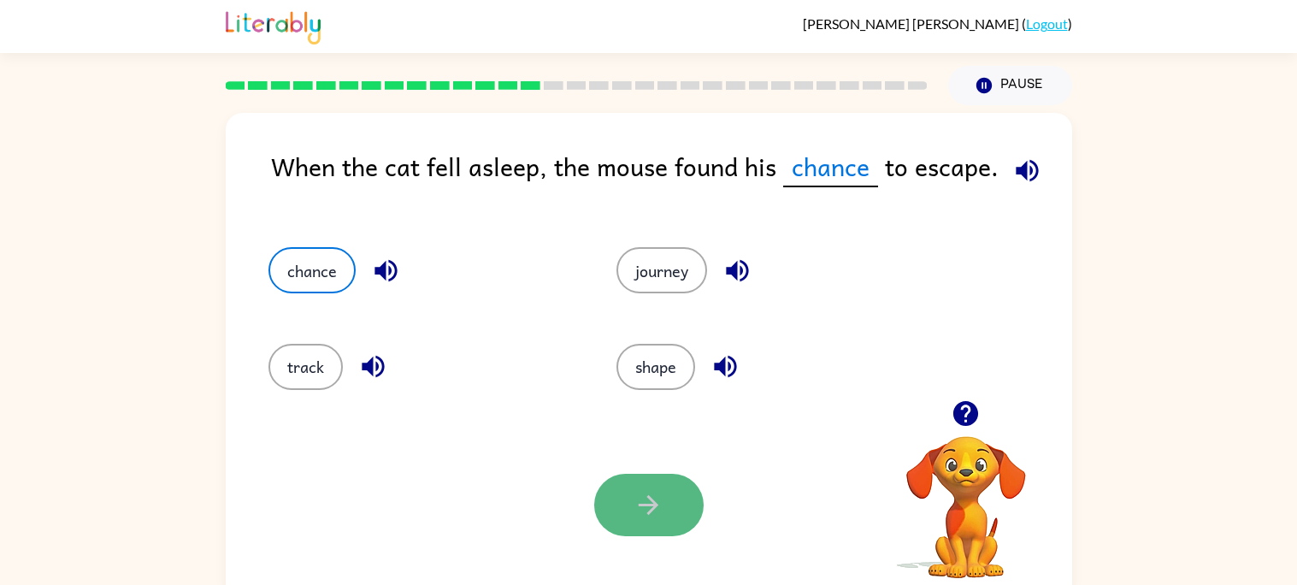
click at [679, 505] on button "button" at bounding box center [648, 505] width 109 height 62
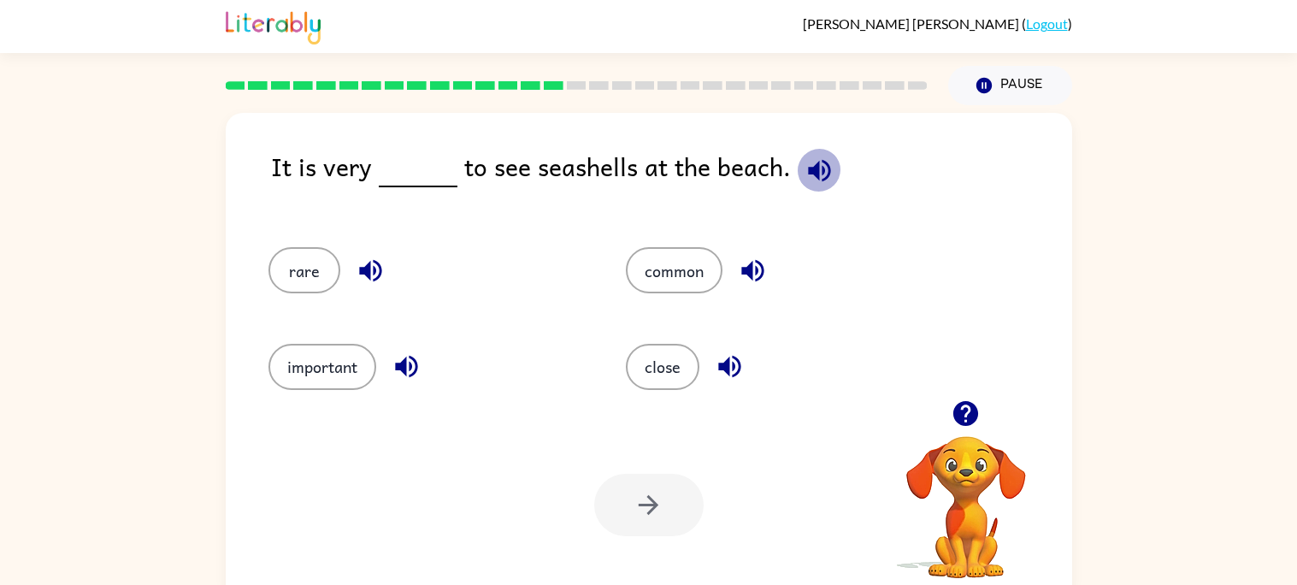
click at [810, 176] on icon "button" at bounding box center [819, 170] width 22 height 22
click at [748, 276] on icon "button" at bounding box center [753, 271] width 22 height 22
click at [730, 365] on icon "button" at bounding box center [729, 367] width 22 height 22
click at [411, 376] on icon "button" at bounding box center [406, 367] width 22 height 22
click at [374, 281] on icon "button" at bounding box center [370, 271] width 22 height 22
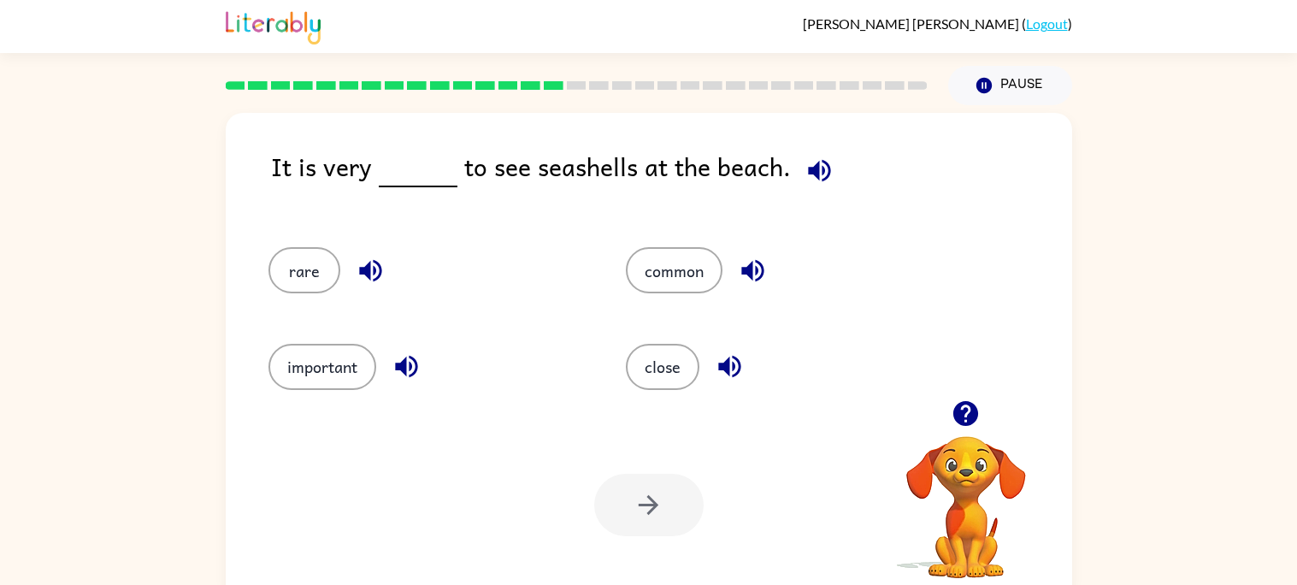
click at [658, 243] on div "common" at bounding box center [773, 263] width 358 height 96
click at [333, 260] on button "rare" at bounding box center [305, 270] width 72 height 46
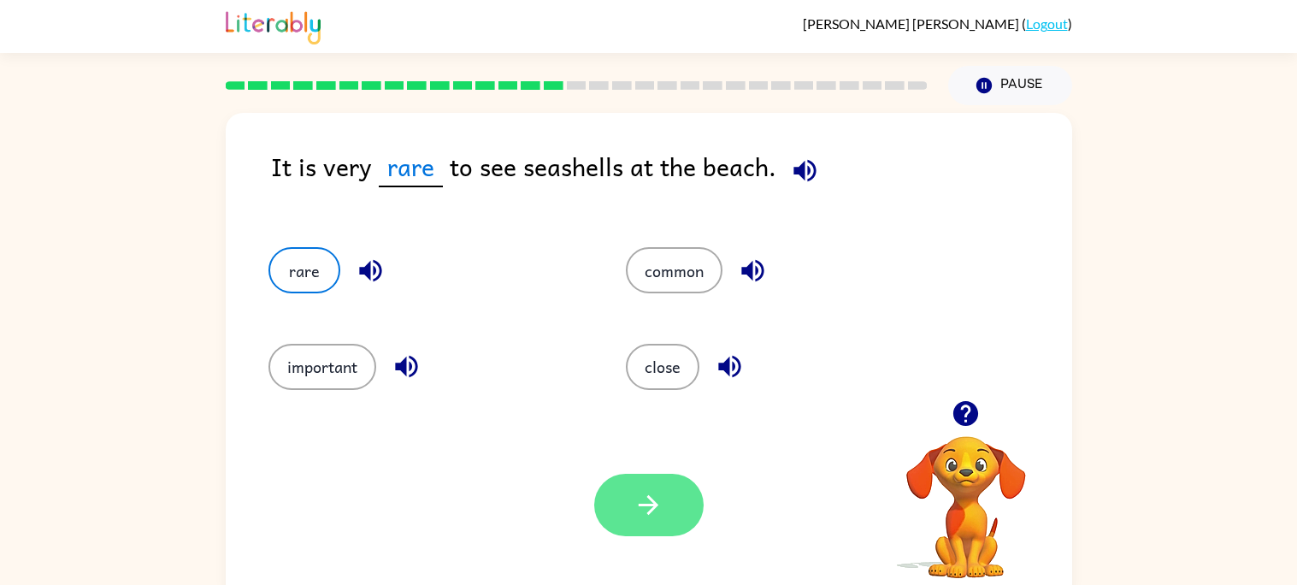
click at [670, 524] on button "button" at bounding box center [648, 505] width 109 height 62
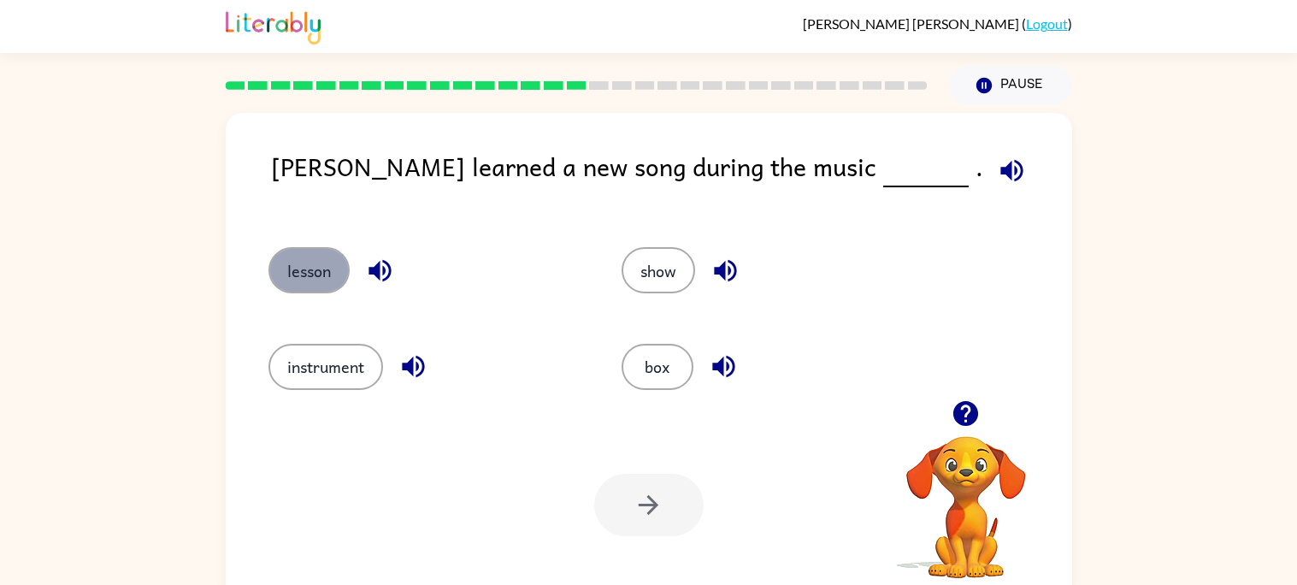
click at [283, 280] on button "lesson" at bounding box center [309, 270] width 81 height 46
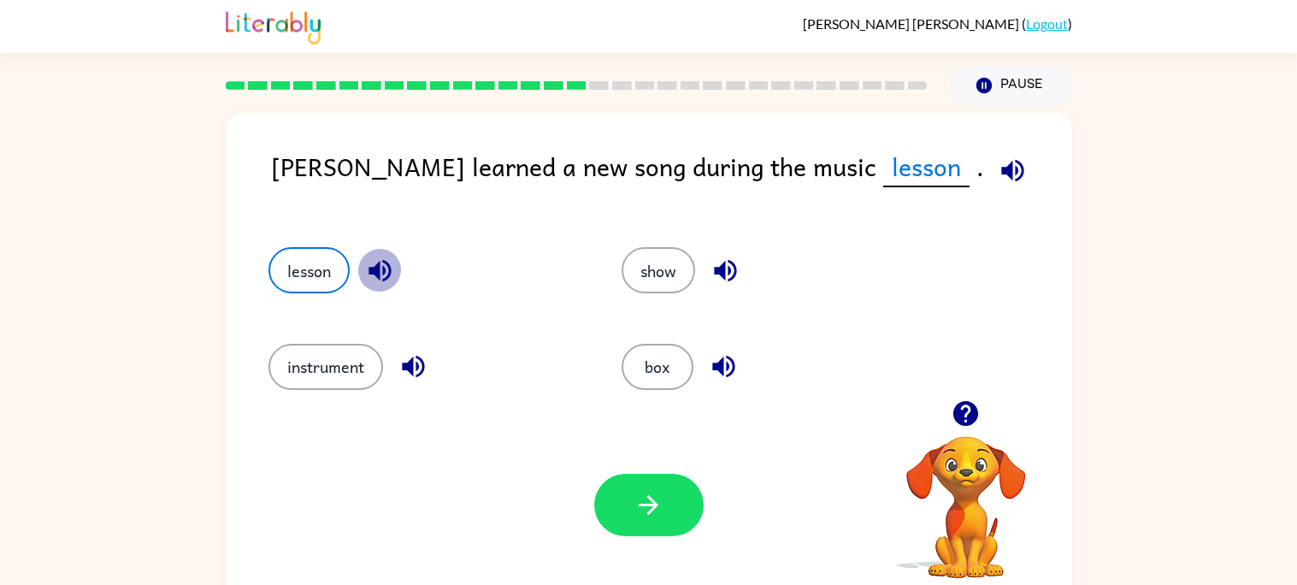
click at [361, 274] on button "button" at bounding box center [380, 271] width 44 height 44
click at [389, 285] on icon "button" at bounding box center [380, 271] width 30 height 30
click at [424, 372] on icon "button" at bounding box center [414, 367] width 30 height 30
click at [672, 367] on button "box" at bounding box center [658, 367] width 72 height 46
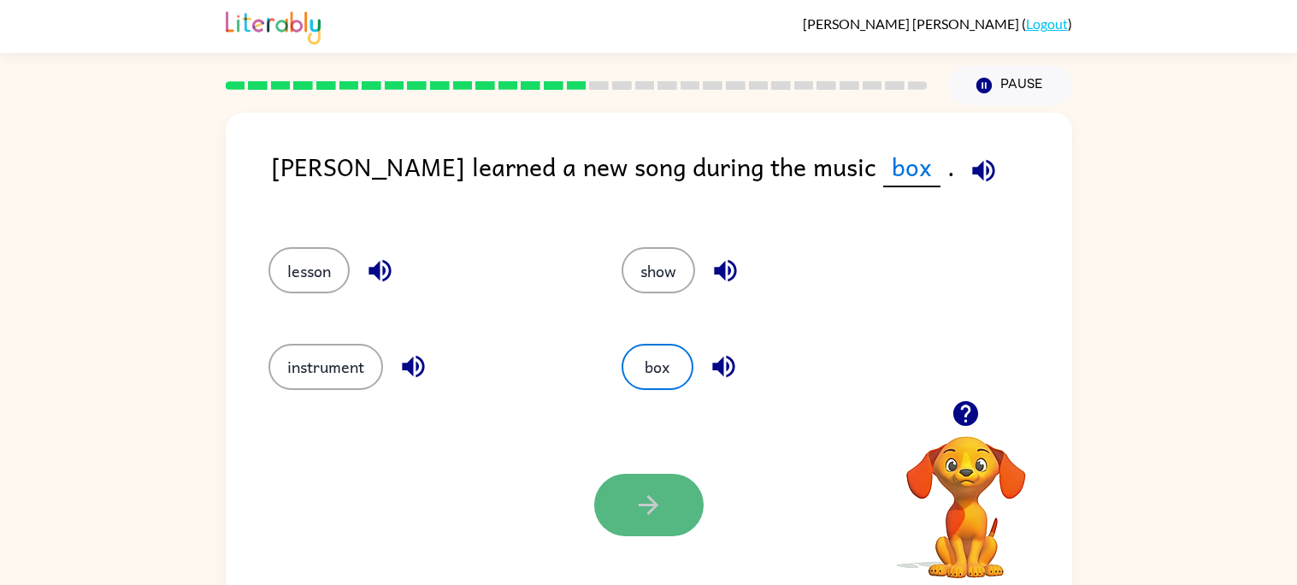
click at [619, 517] on button "button" at bounding box center [648, 505] width 109 height 62
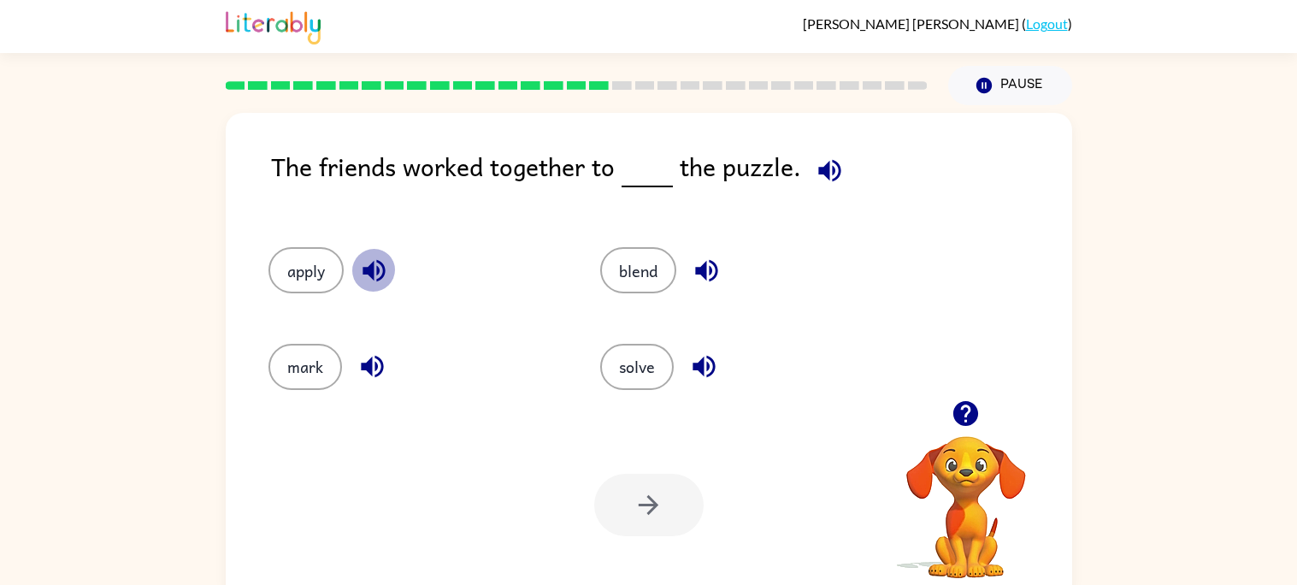
click at [371, 281] on icon "button" at bounding box center [374, 271] width 30 height 30
click at [382, 361] on icon "button" at bounding box center [373, 367] width 30 height 30
click at [705, 280] on icon "button" at bounding box center [707, 271] width 30 height 30
click at [709, 363] on icon "button" at bounding box center [704, 367] width 22 height 22
click at [304, 311] on div "mark" at bounding box center [402, 359] width 333 height 96
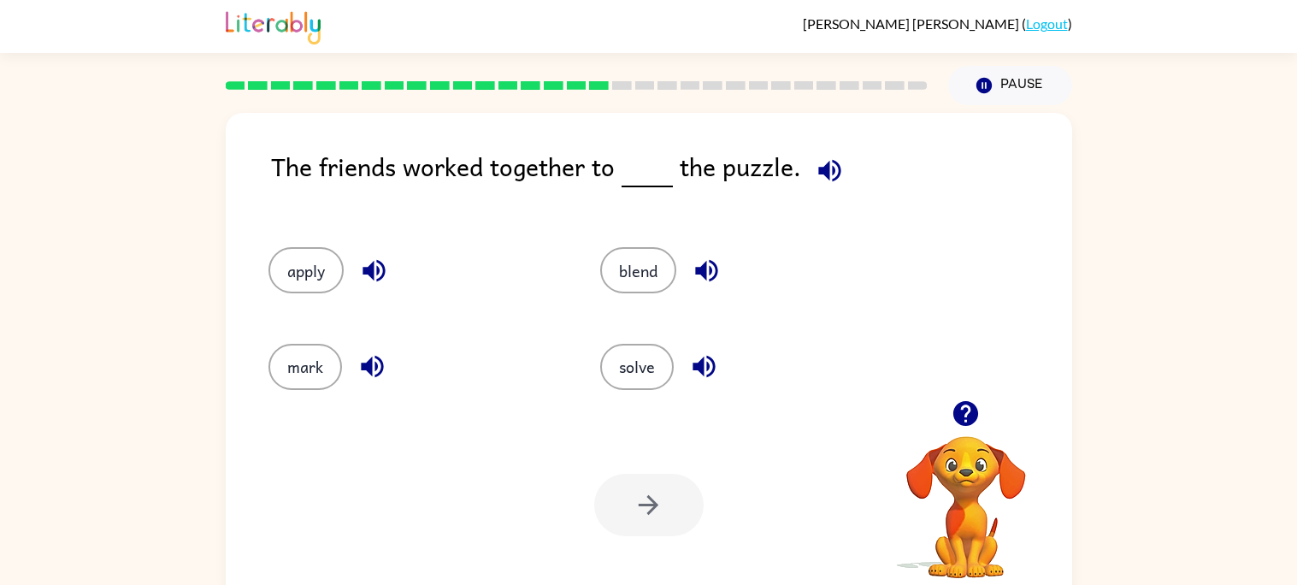
click at [627, 337] on div "solve" at bounding box center [734, 359] width 333 height 96
click at [640, 369] on button "solve" at bounding box center [637, 367] width 74 height 46
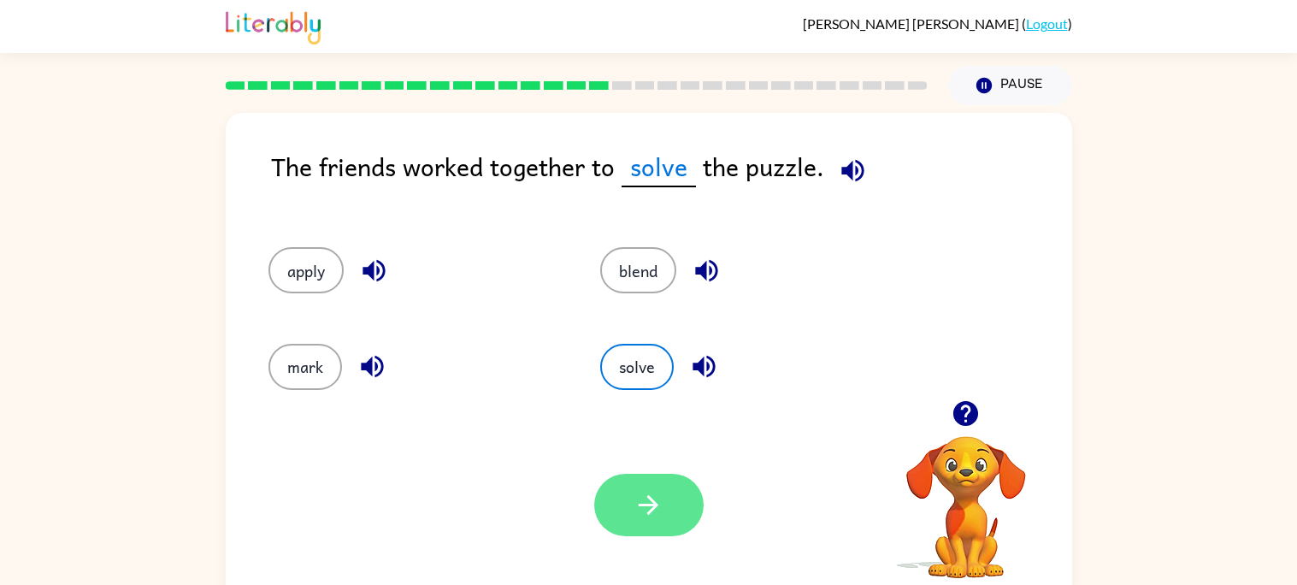
click at [681, 518] on button "button" at bounding box center [648, 505] width 109 height 62
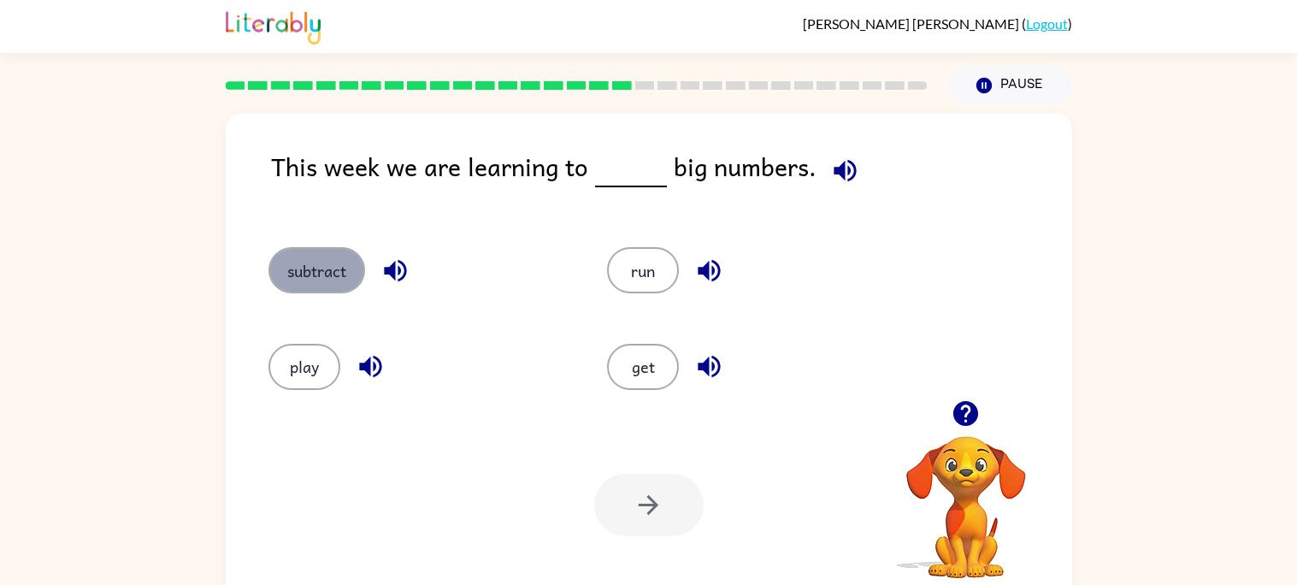
click at [338, 261] on button "subtract" at bounding box center [317, 270] width 97 height 46
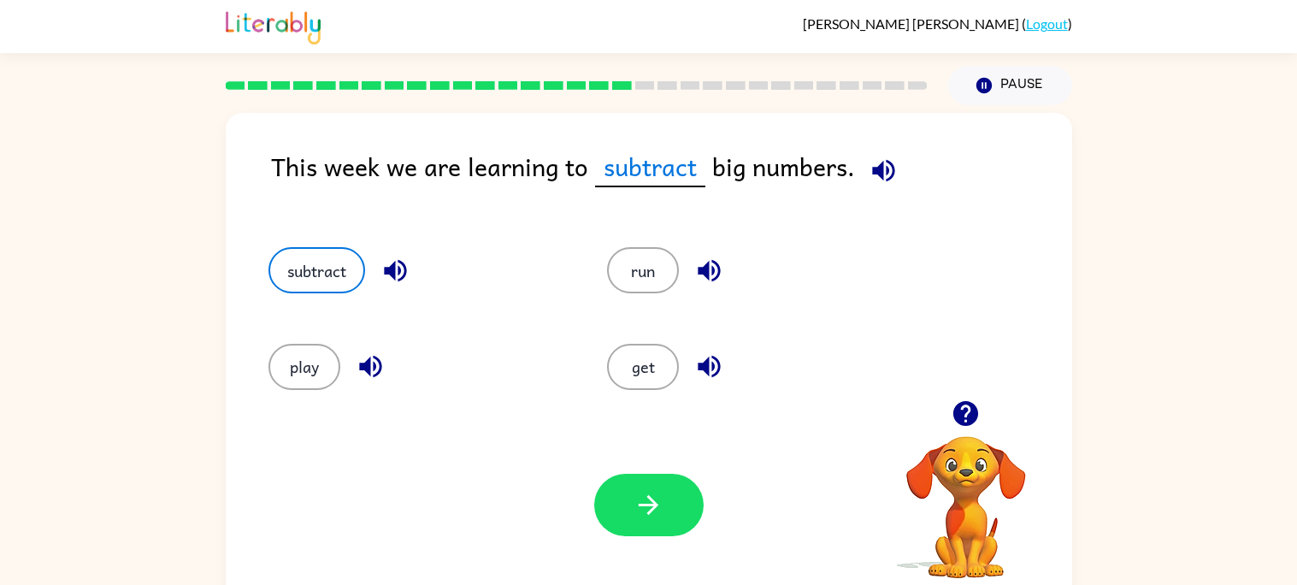
click at [387, 276] on icon "button" at bounding box center [396, 271] width 30 height 30
click at [345, 368] on div "play" at bounding box center [419, 367] width 300 height 46
click at [375, 365] on icon "button" at bounding box center [370, 367] width 22 height 22
click at [709, 370] on icon "button" at bounding box center [709, 367] width 30 height 30
click at [632, 279] on button "run" at bounding box center [643, 270] width 72 height 46
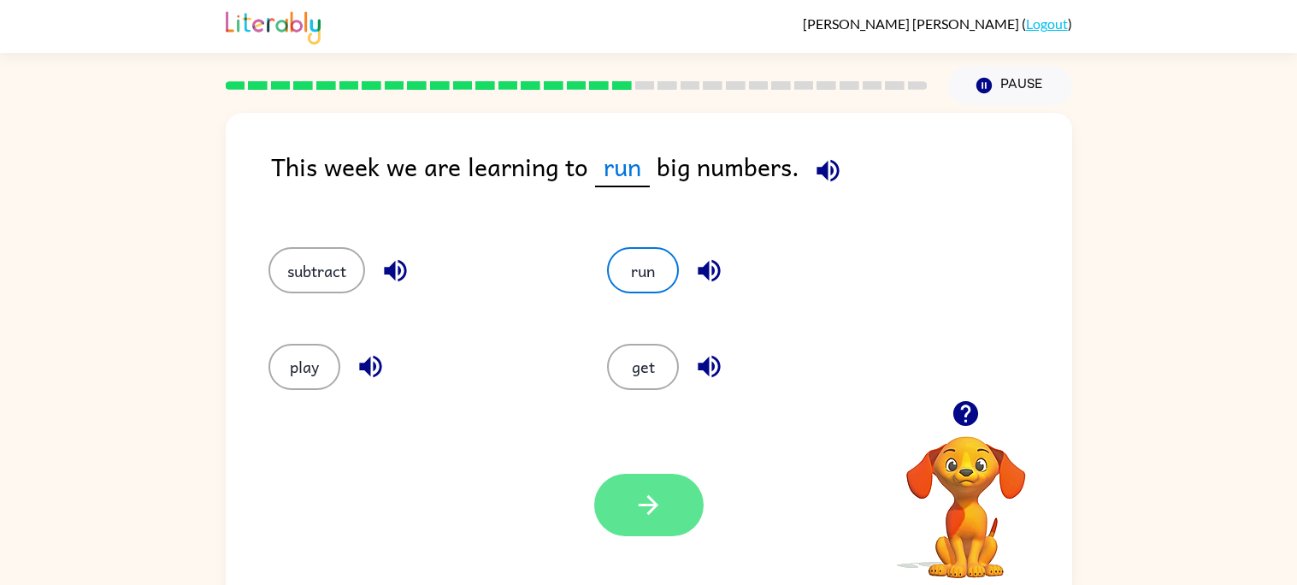
click at [653, 500] on icon "button" at bounding box center [649, 505] width 30 height 30
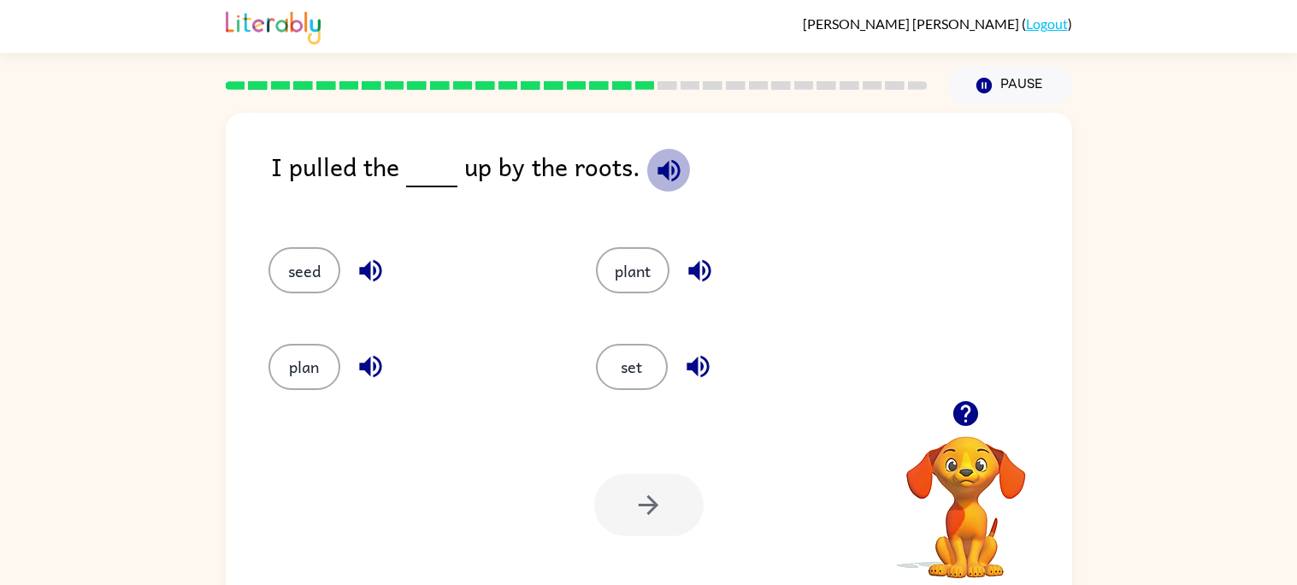
click at [659, 167] on icon "button" at bounding box center [669, 170] width 22 height 22
click at [375, 264] on icon "button" at bounding box center [371, 271] width 30 height 30
click at [318, 274] on button "seed" at bounding box center [305, 270] width 72 height 46
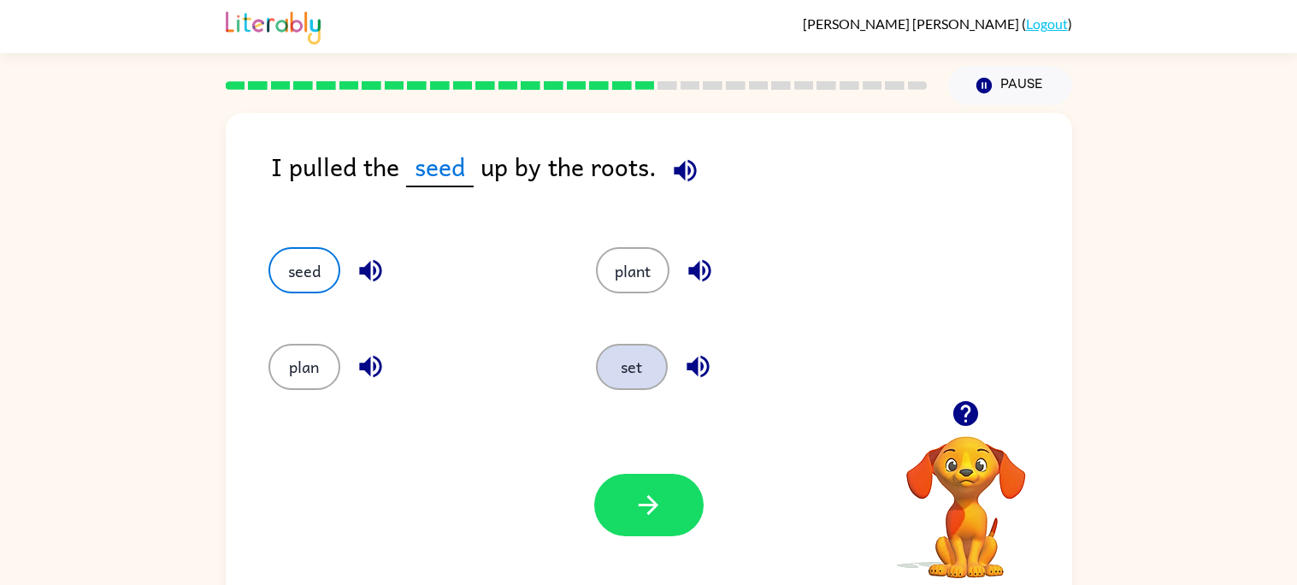
drag, startPoint x: 611, startPoint y: 341, endPoint x: 627, endPoint y: 366, distance: 29.7
click at [627, 366] on div "set" at bounding box center [728, 359] width 328 height 96
click at [628, 368] on button "set" at bounding box center [632, 367] width 72 height 46
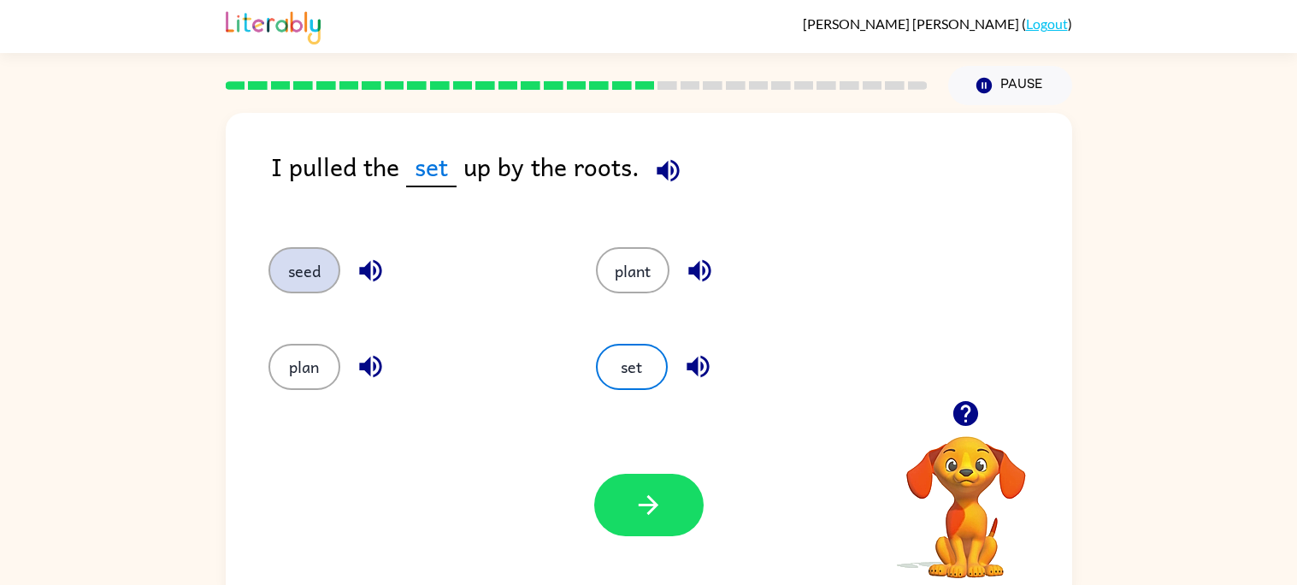
click at [302, 259] on button "seed" at bounding box center [305, 270] width 72 height 46
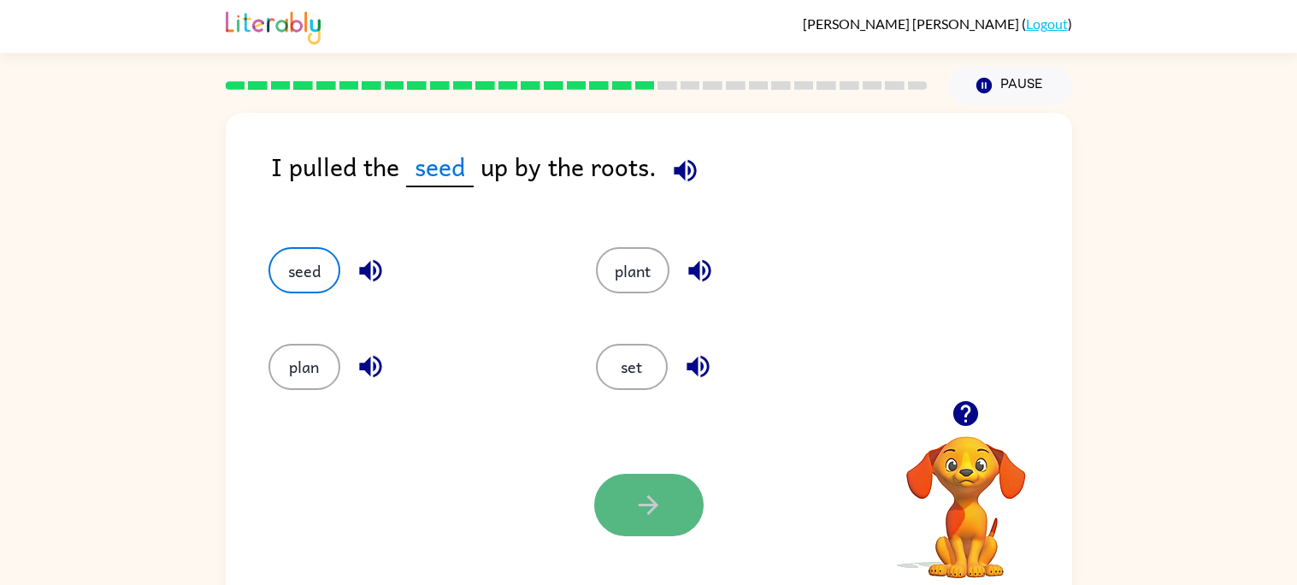
click at [638, 478] on button "button" at bounding box center [648, 505] width 109 height 62
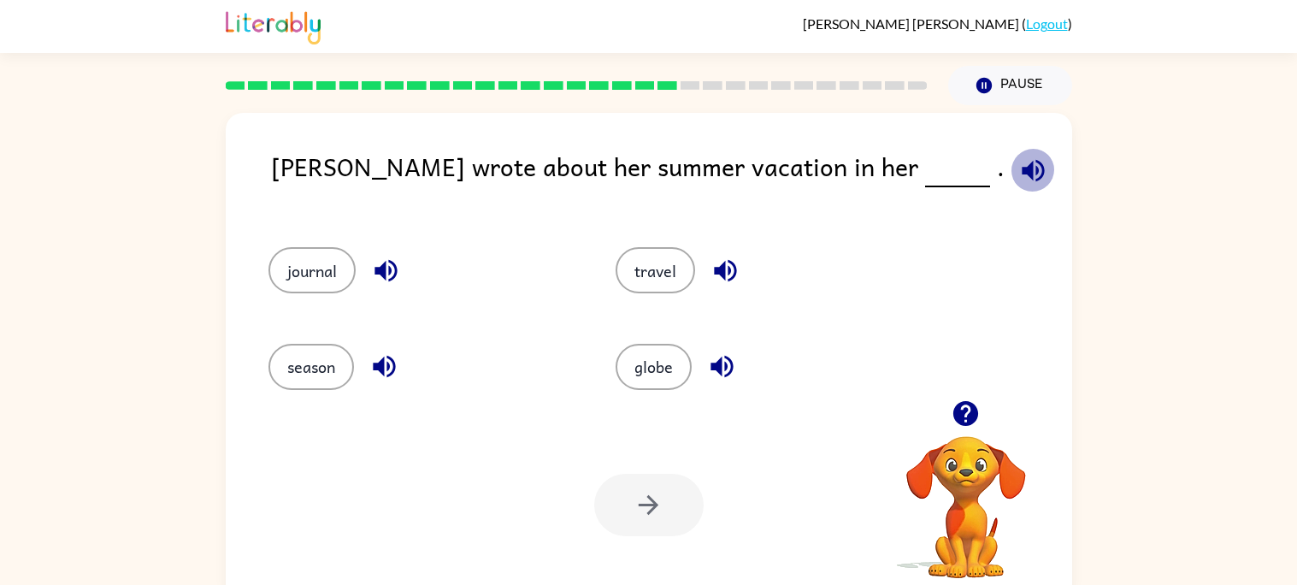
click at [1019, 183] on icon "button" at bounding box center [1034, 171] width 30 height 30
click at [1022, 165] on icon "button" at bounding box center [1033, 170] width 22 height 22
click at [711, 268] on icon "button" at bounding box center [726, 271] width 30 height 30
click at [724, 365] on icon "button" at bounding box center [722, 367] width 30 height 30
click at [377, 370] on icon "button" at bounding box center [384, 367] width 22 height 22
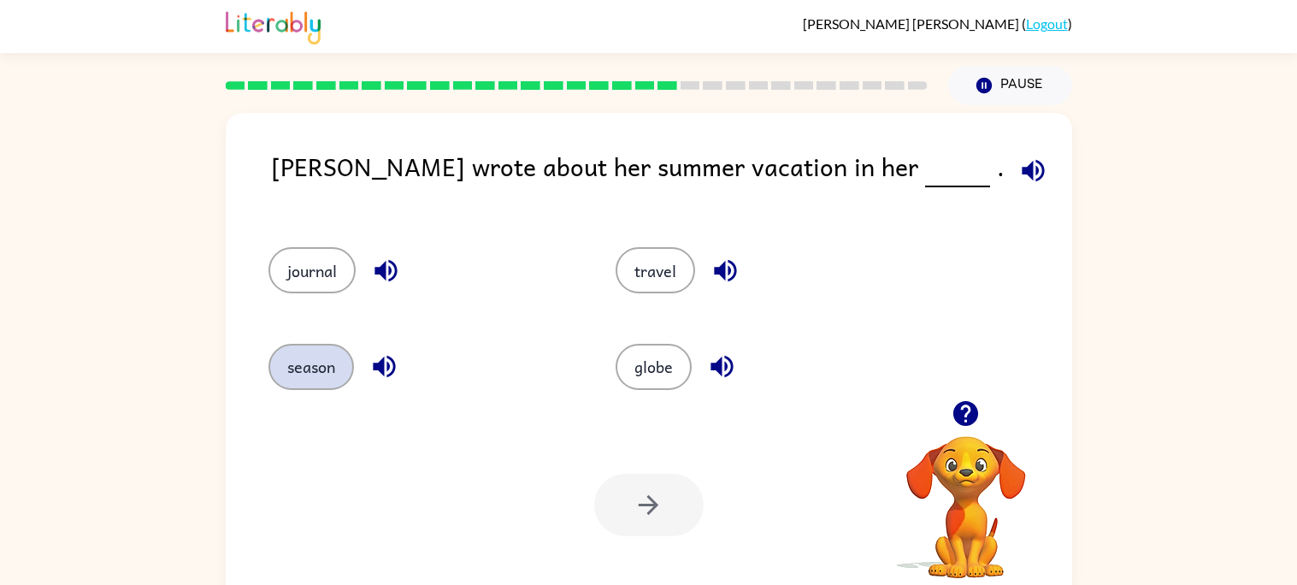
click at [332, 371] on button "season" at bounding box center [312, 367] width 86 height 46
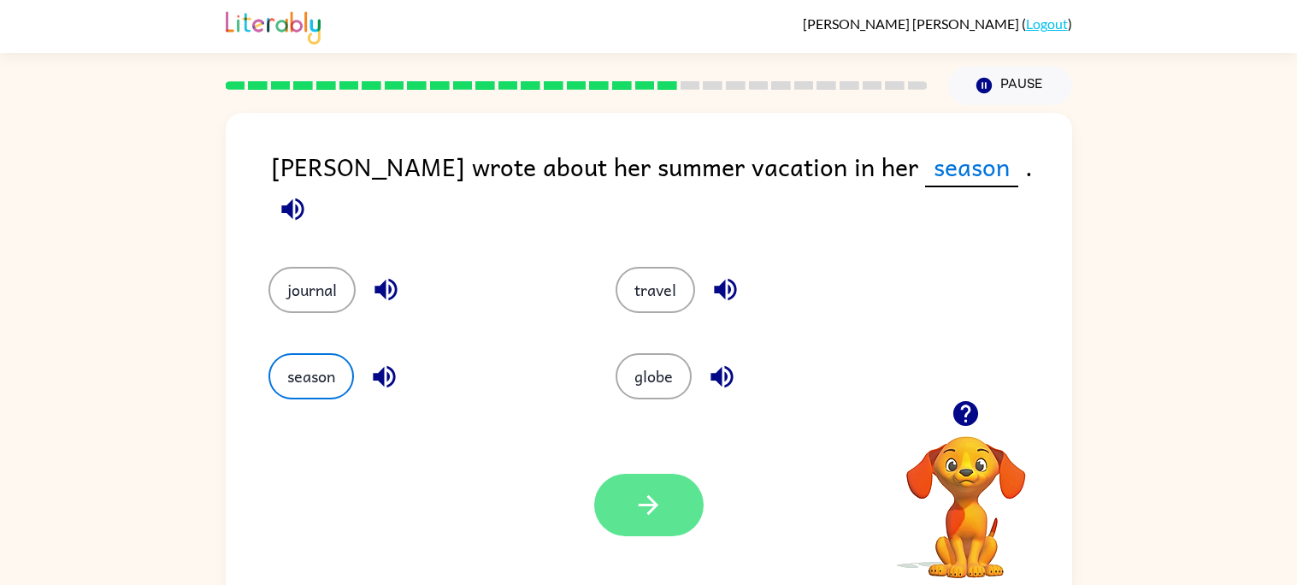
click at [647, 485] on button "button" at bounding box center [648, 505] width 109 height 62
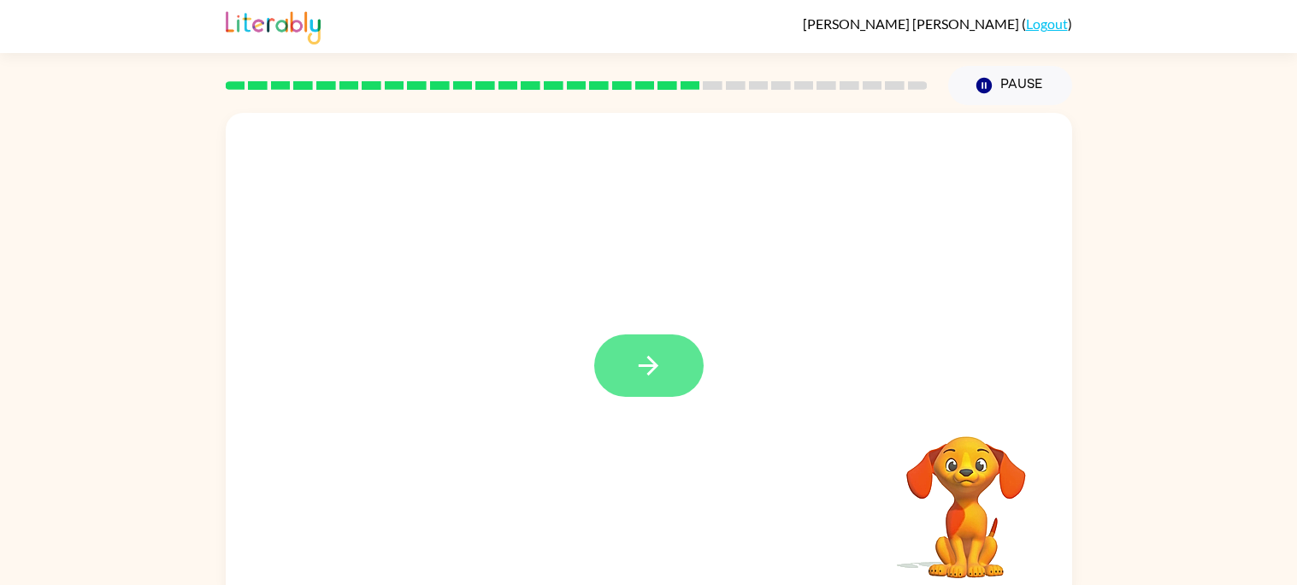
click at [656, 385] on button "button" at bounding box center [648, 365] width 109 height 62
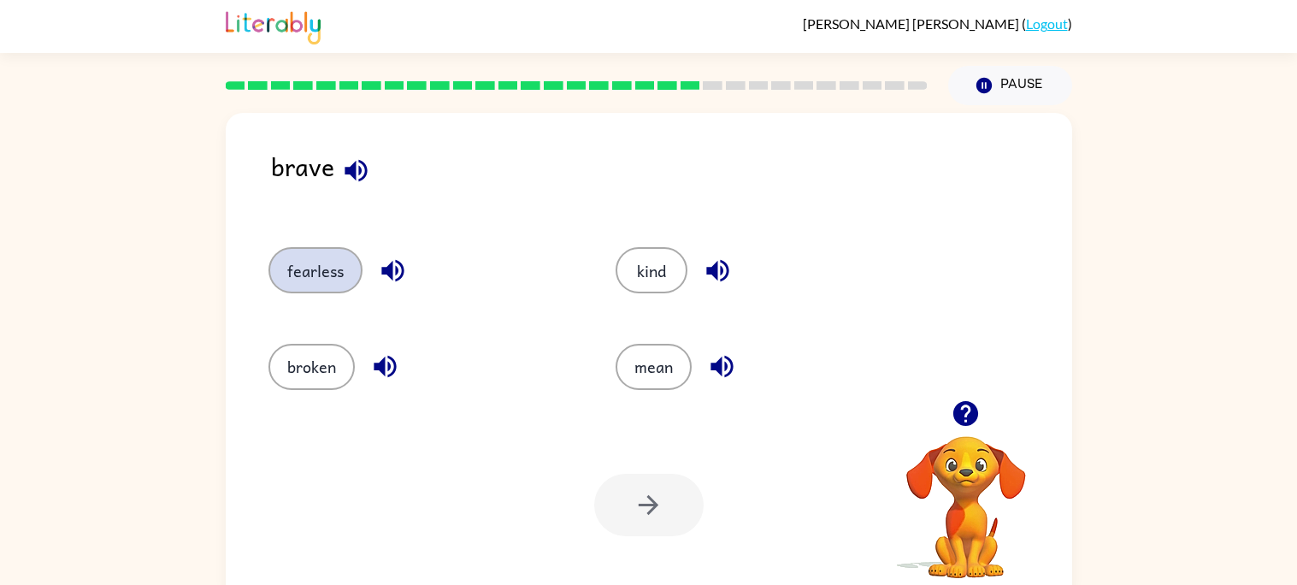
click at [347, 275] on button "fearless" at bounding box center [316, 270] width 94 height 46
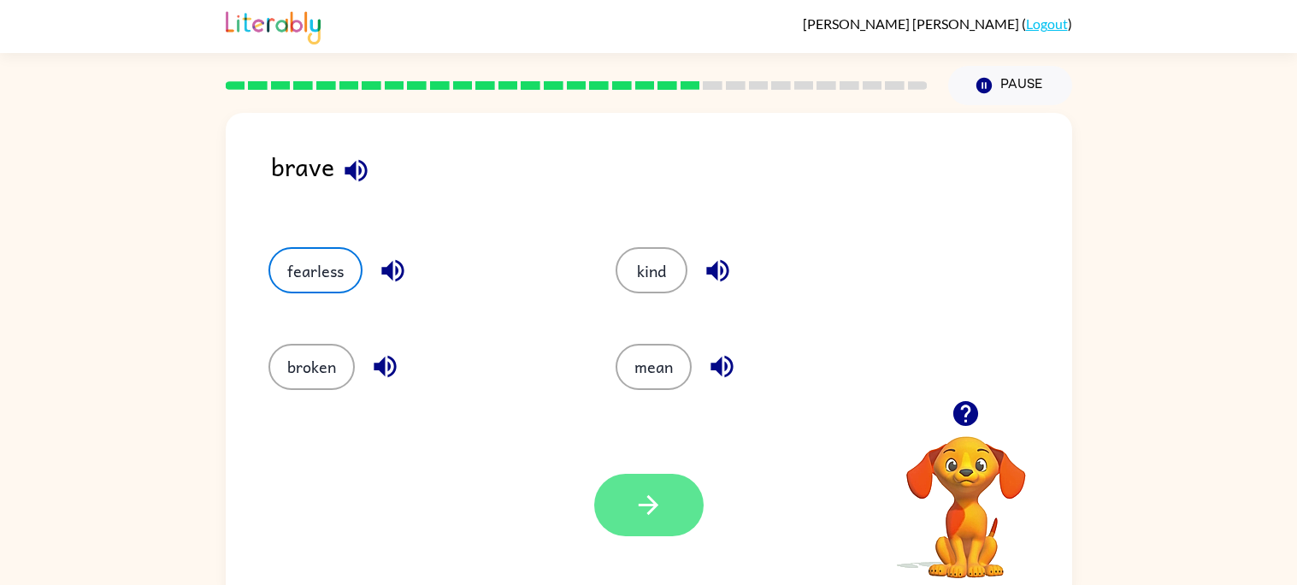
click at [680, 487] on button "button" at bounding box center [648, 505] width 109 height 62
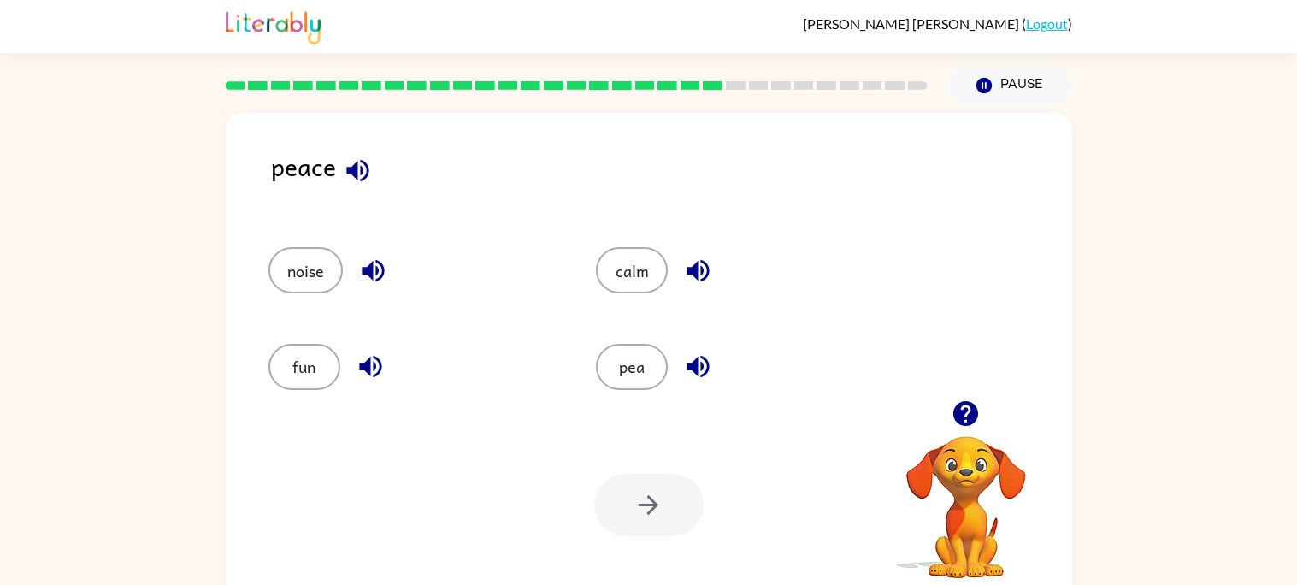
click at [365, 174] on icon "button" at bounding box center [357, 170] width 22 height 22
click at [379, 372] on icon "button" at bounding box center [370, 367] width 22 height 22
click at [360, 262] on icon "button" at bounding box center [373, 271] width 30 height 30
click at [683, 274] on icon "button" at bounding box center [698, 271] width 30 height 30
click at [980, 83] on icon "button" at bounding box center [983, 85] width 15 height 15
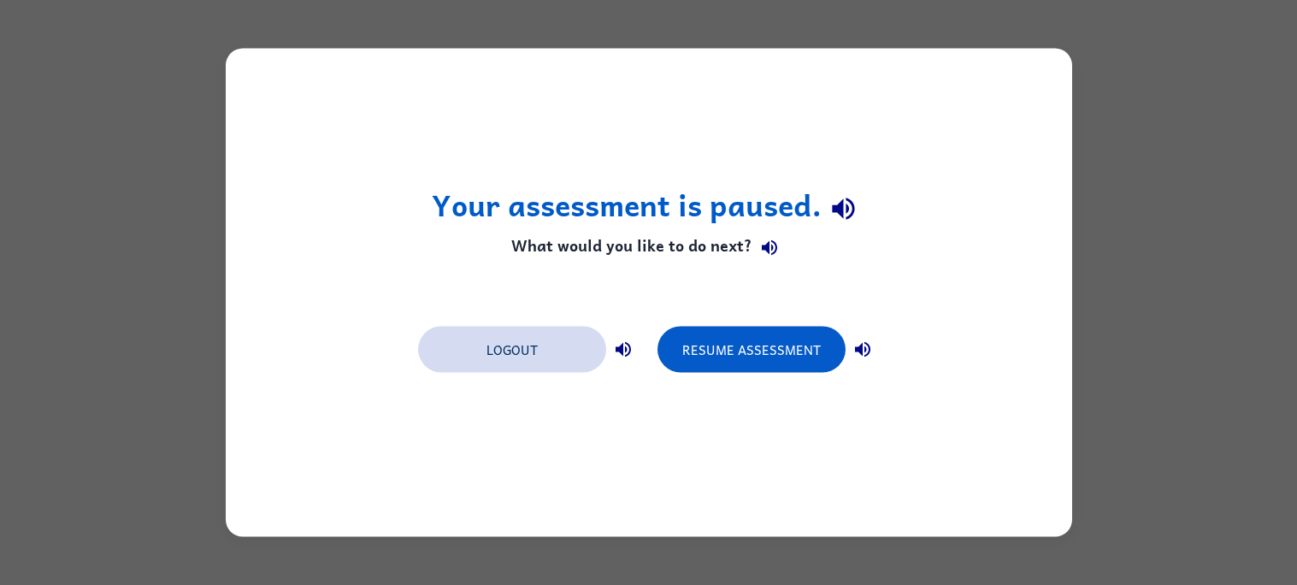
click at [507, 365] on button "Logout" at bounding box center [512, 350] width 188 height 46
